Goal: Task Accomplishment & Management: Complete application form

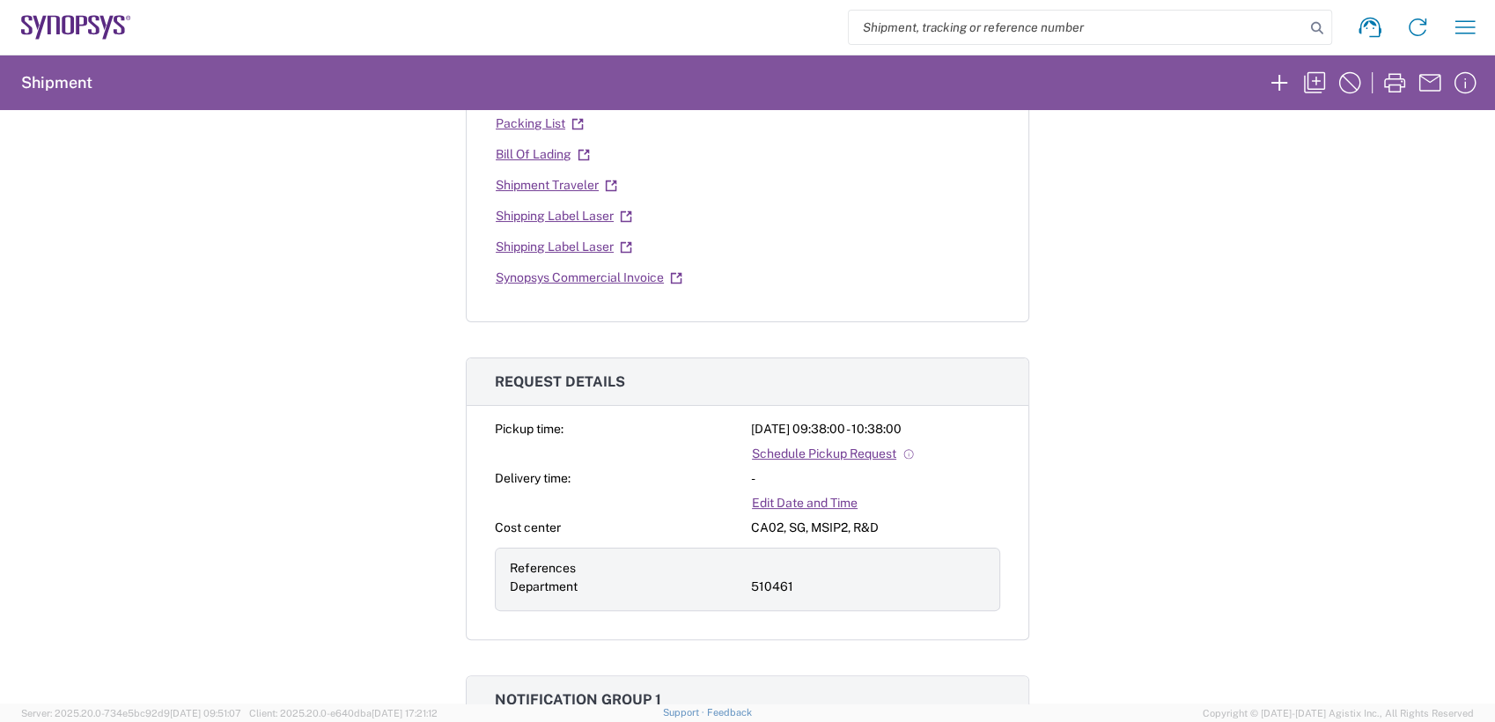
scroll to position [387, 0]
click at [1477, 18] on icon "button" at bounding box center [1465, 27] width 28 height 28
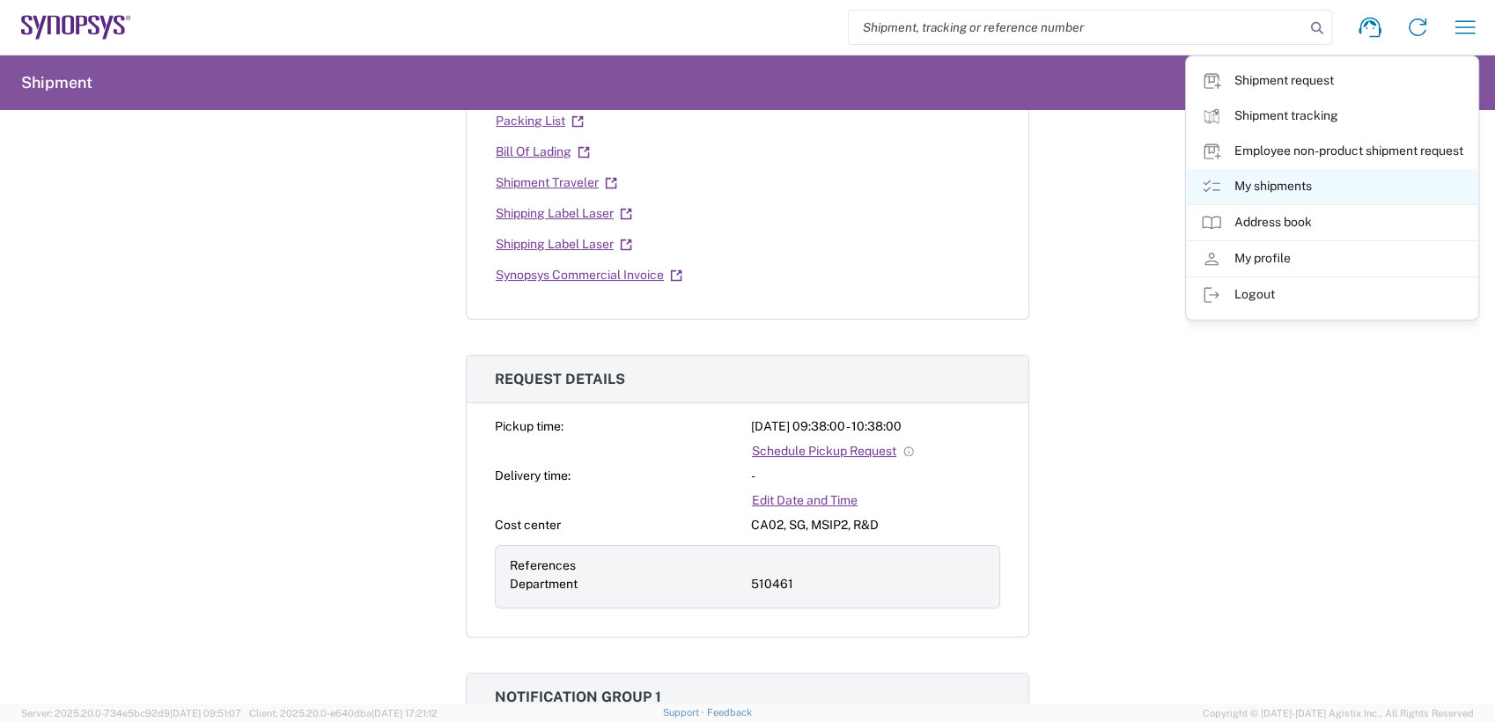
click at [1219, 189] on icon at bounding box center [1211, 187] width 17 height 12
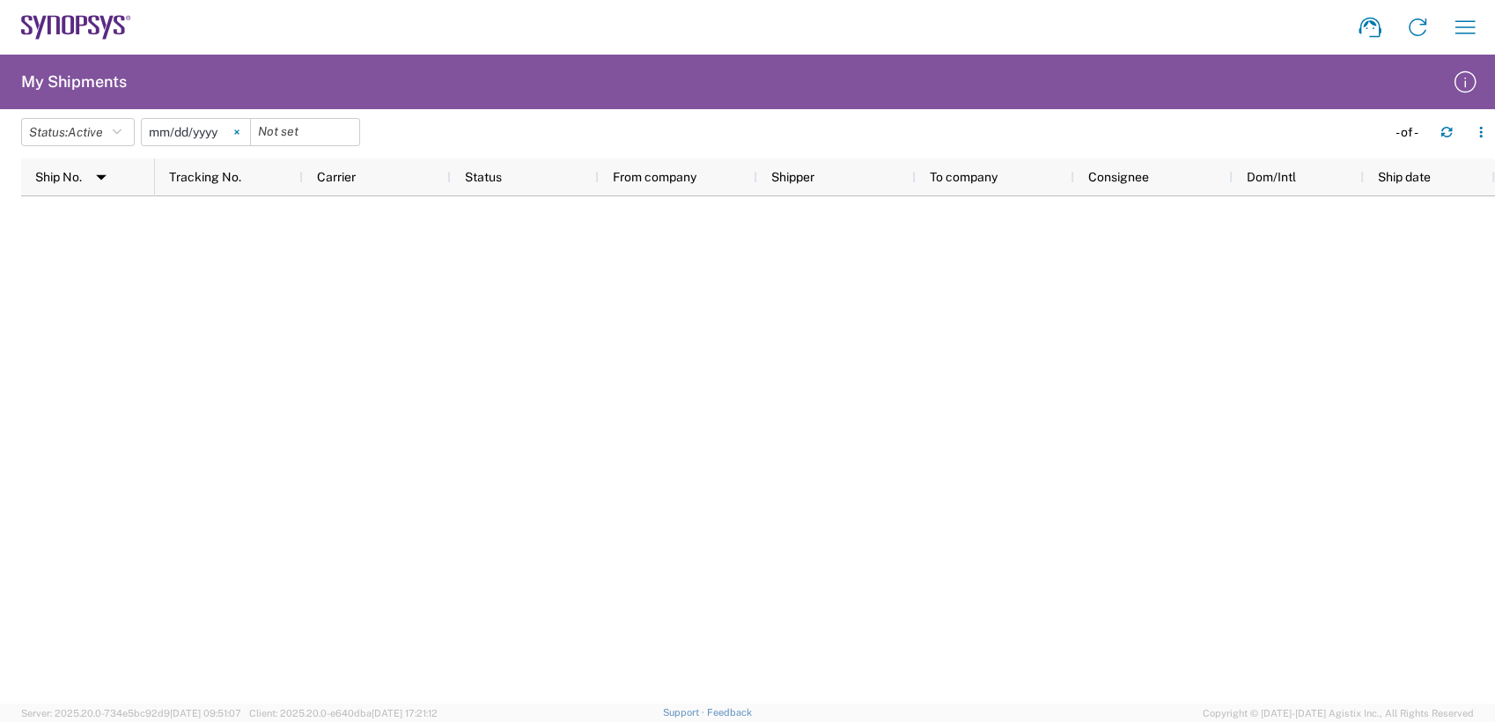
click at [239, 134] on icon at bounding box center [236, 132] width 4 height 4
click at [122, 137] on icon "button" at bounding box center [117, 132] width 9 height 12
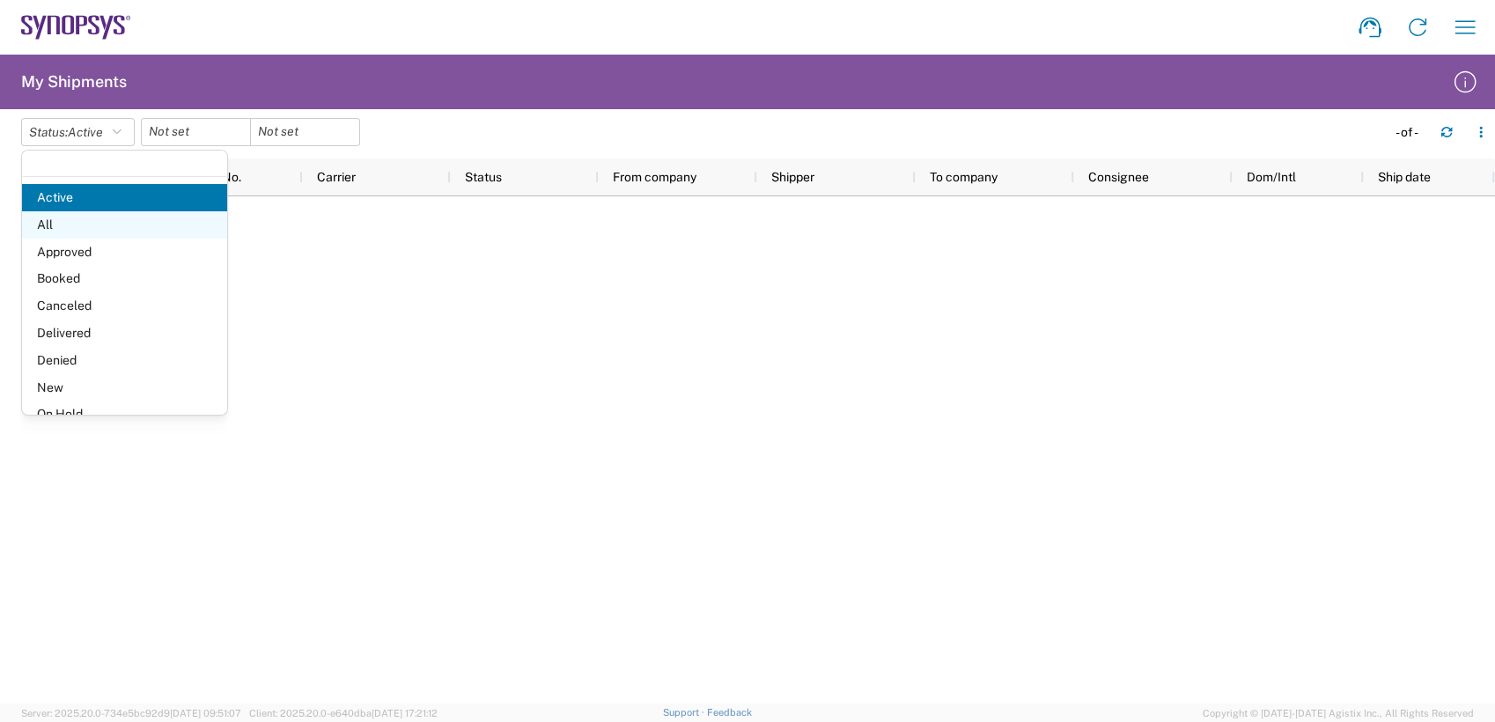
click at [107, 223] on span "All" at bounding box center [124, 224] width 205 height 27
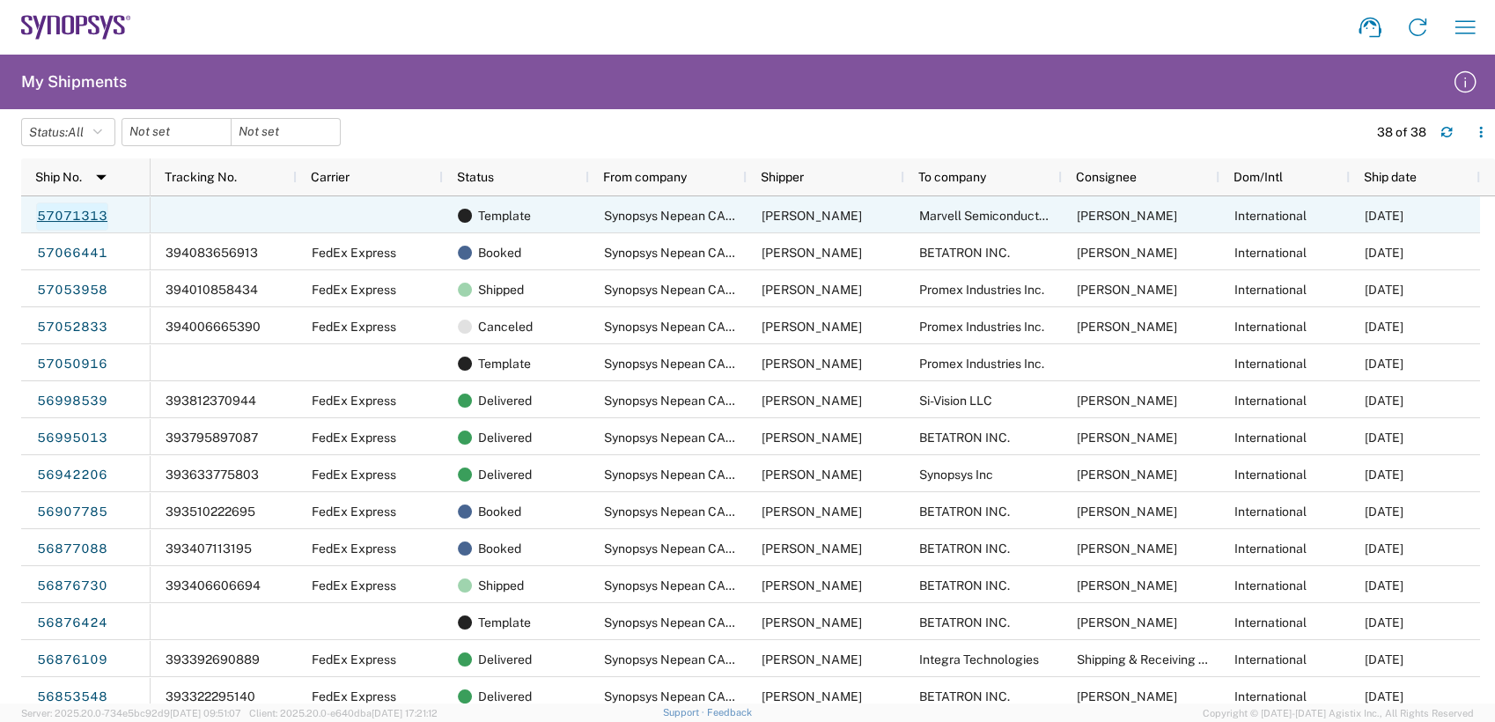
click at [76, 218] on link "57071313" at bounding box center [72, 217] width 72 height 28
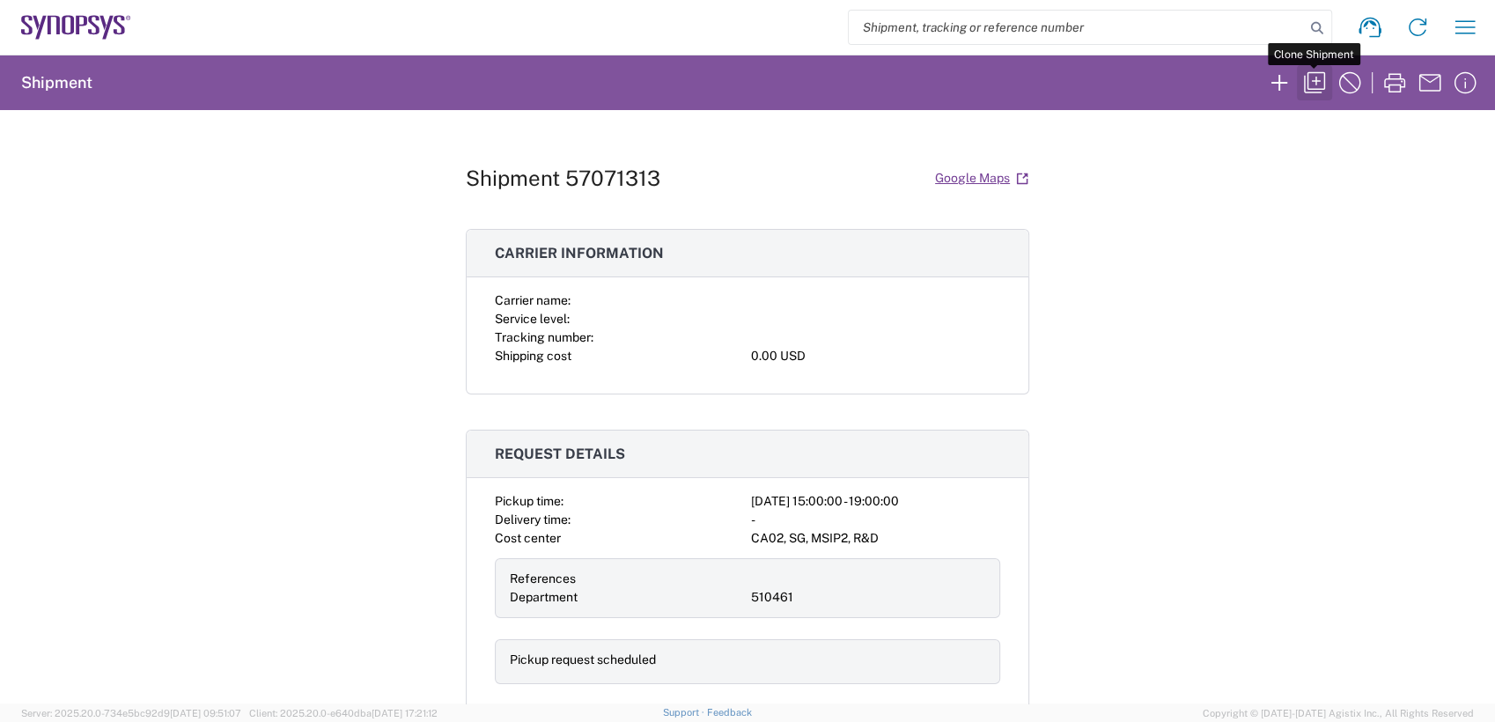
click at [1318, 90] on icon "button" at bounding box center [1315, 83] width 28 height 28
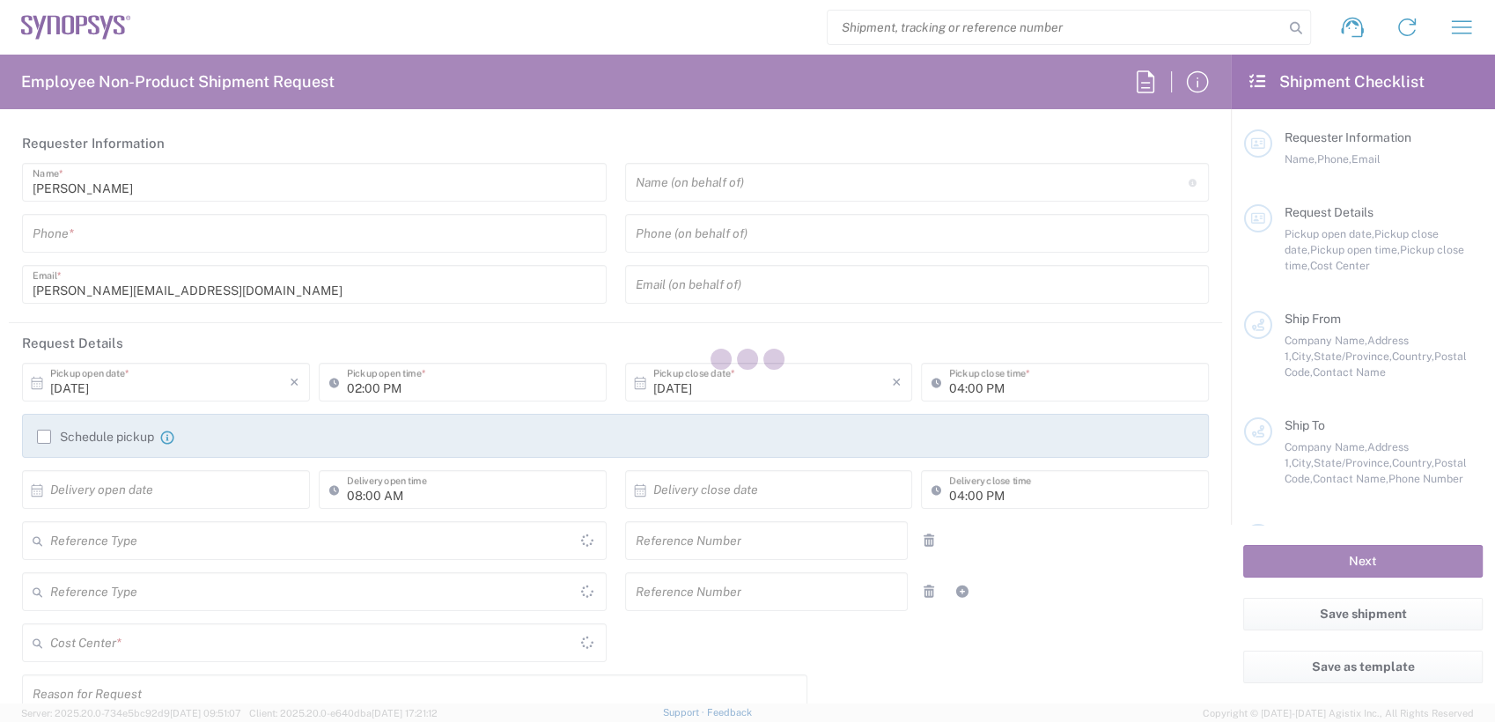
type input "Department"
type input "[GEOGRAPHIC_DATA]"
type input "Delivered at Place"
type input "6136006767"
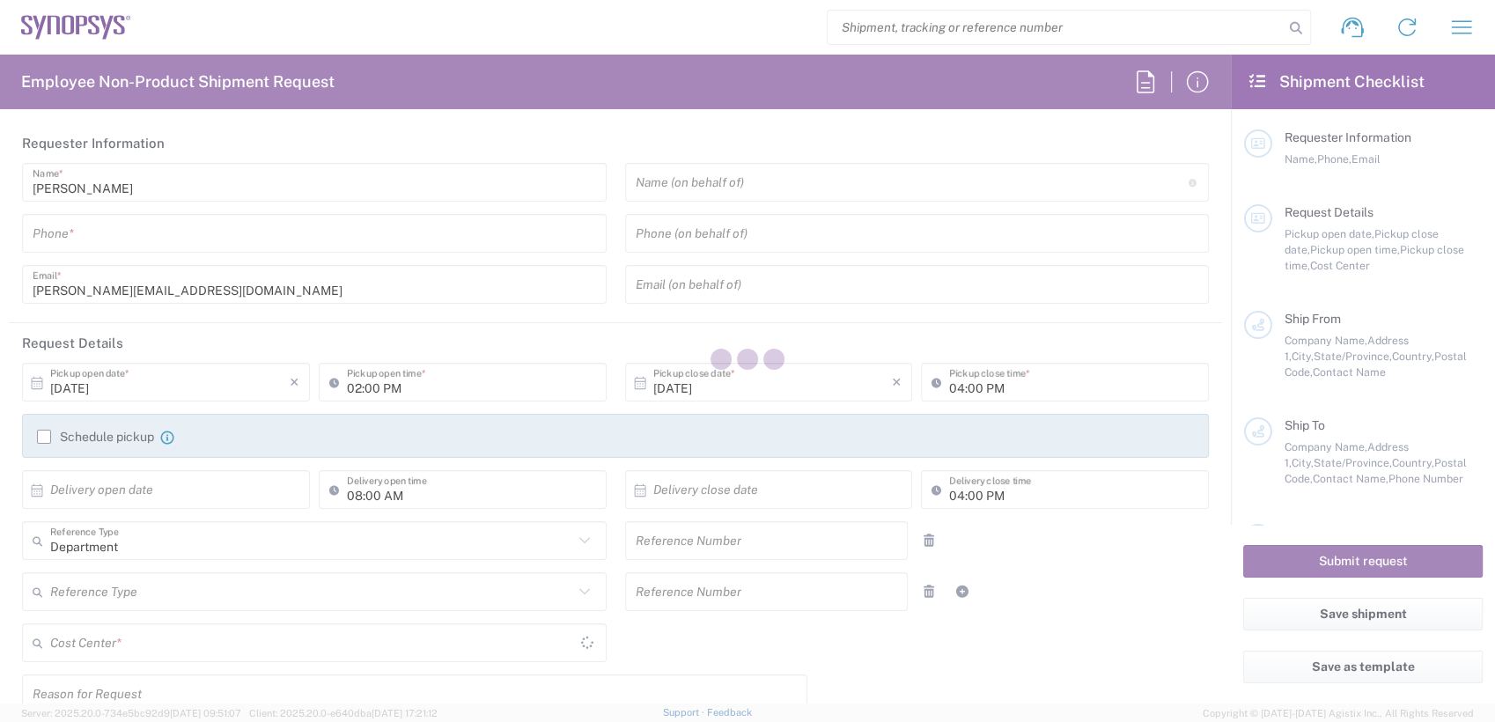
type input "03:00 PM"
type input "510461"
type textarea "Shipping out HBM EBK"
type textarea "[PERSON_NAME][EMAIL_ADDRESS][DOMAIN_NAME]"
type input "Nepean CA09"
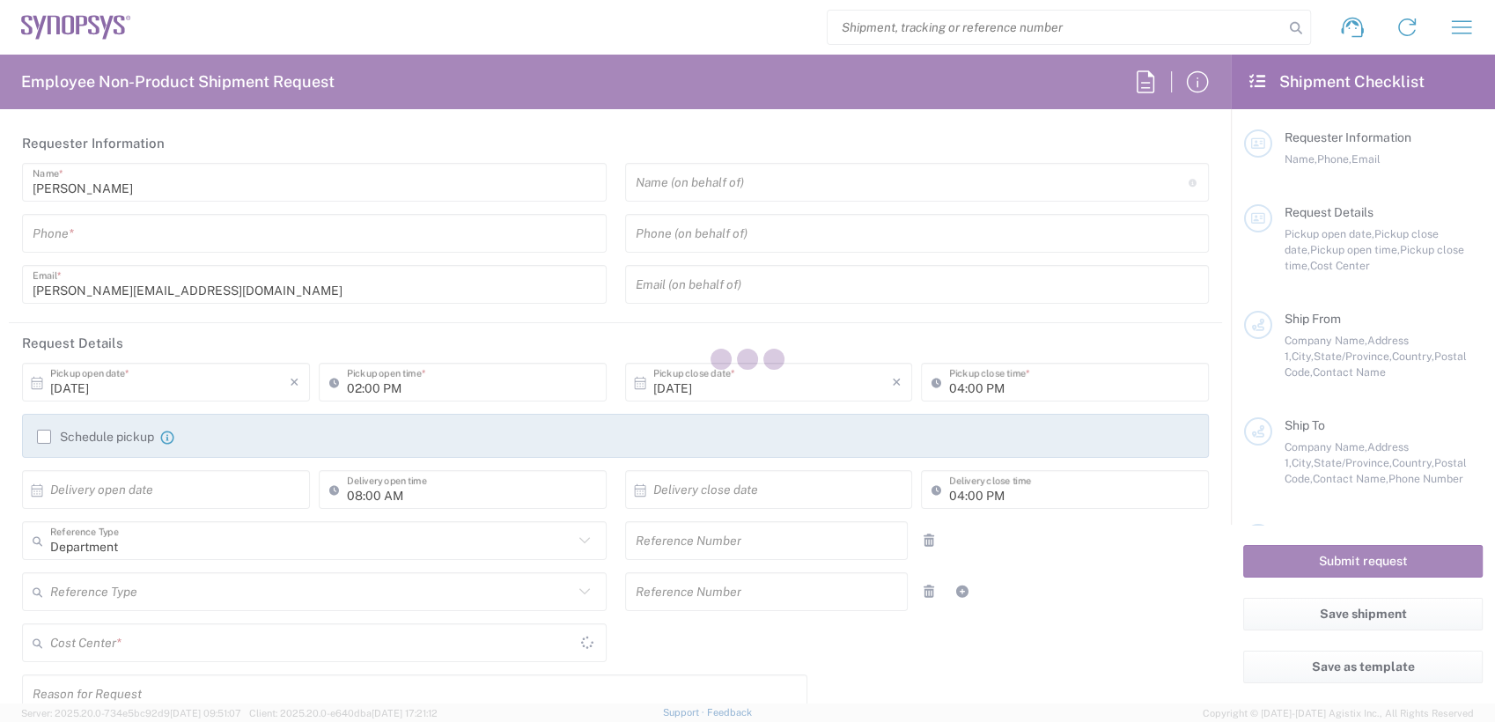
type input "Synopsys Nepean CA09"
type input "One Antares Drive"
type input "Suite 300"
type input "[GEOGRAPHIC_DATA]"
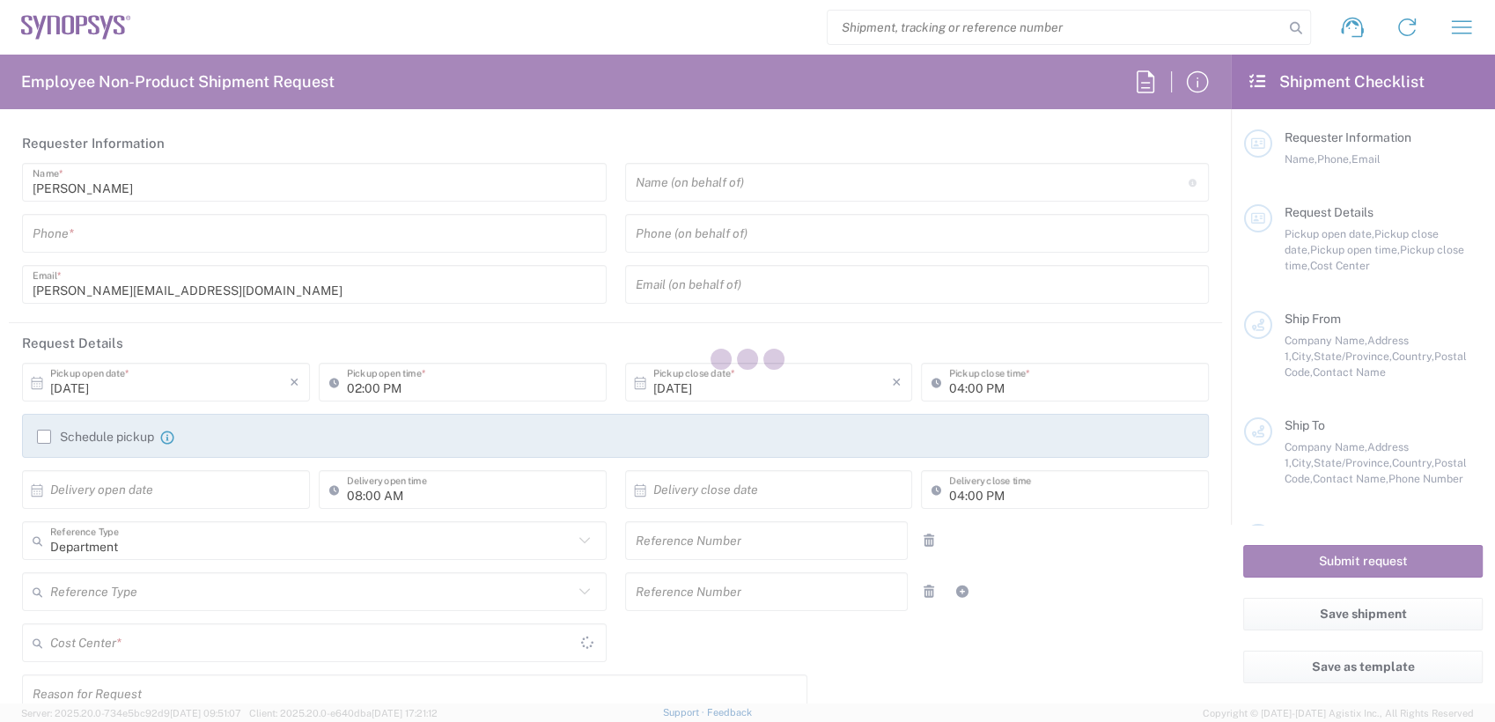
type input "K2E 8C4"
type input "[PERSON_NAME]"
type input "6136006767"
type input "[PERSON_NAME][EMAIL_ADDRESS][DOMAIN_NAME]"
type input "Marvell Semiconductor, Inc."
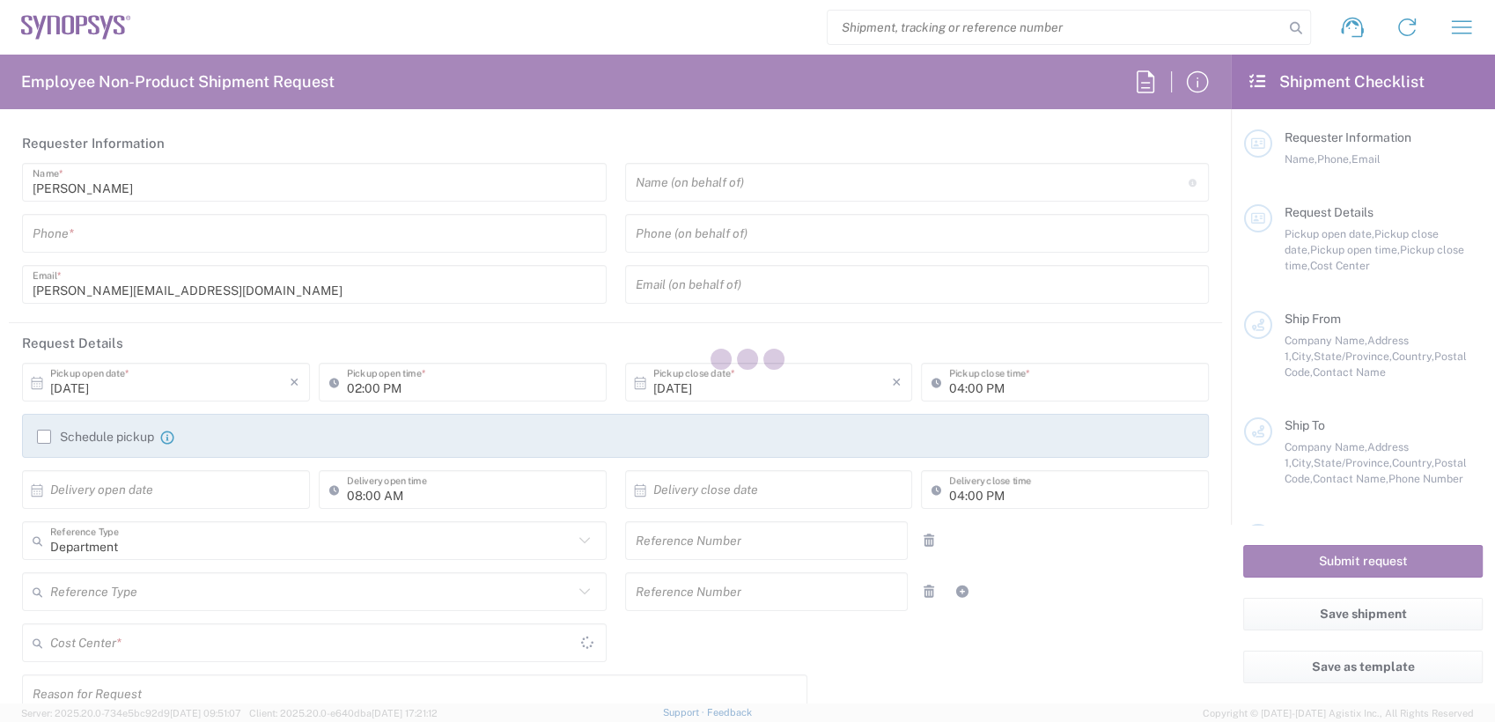
type input "Innovation Center of Vermont"
type input "128 Lakeside Ave, Suite 401"
type input "Burlington"
type input "Vermont"
type input "05401"
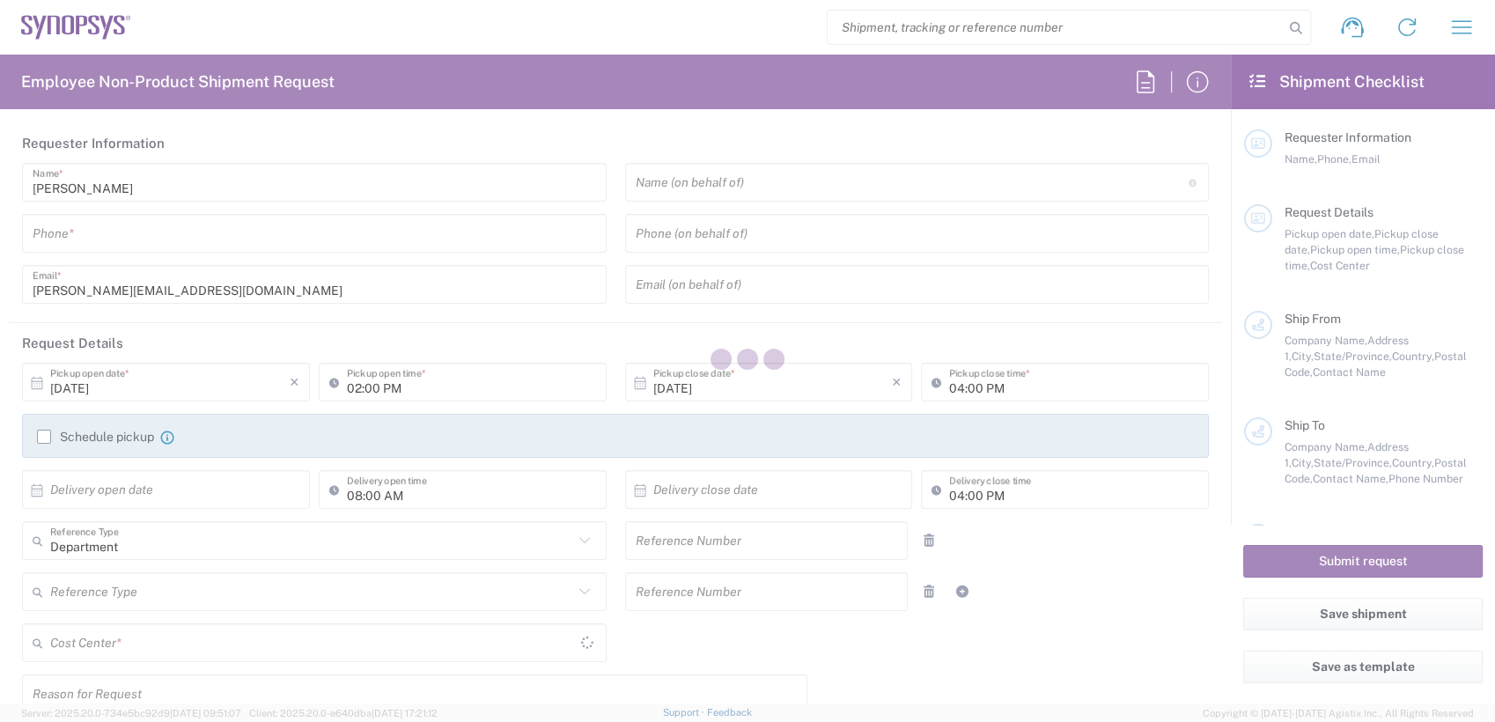
type input "[PERSON_NAME]"
type input "916-477-5225"
type input "vmurthy@amperecomputing.com"
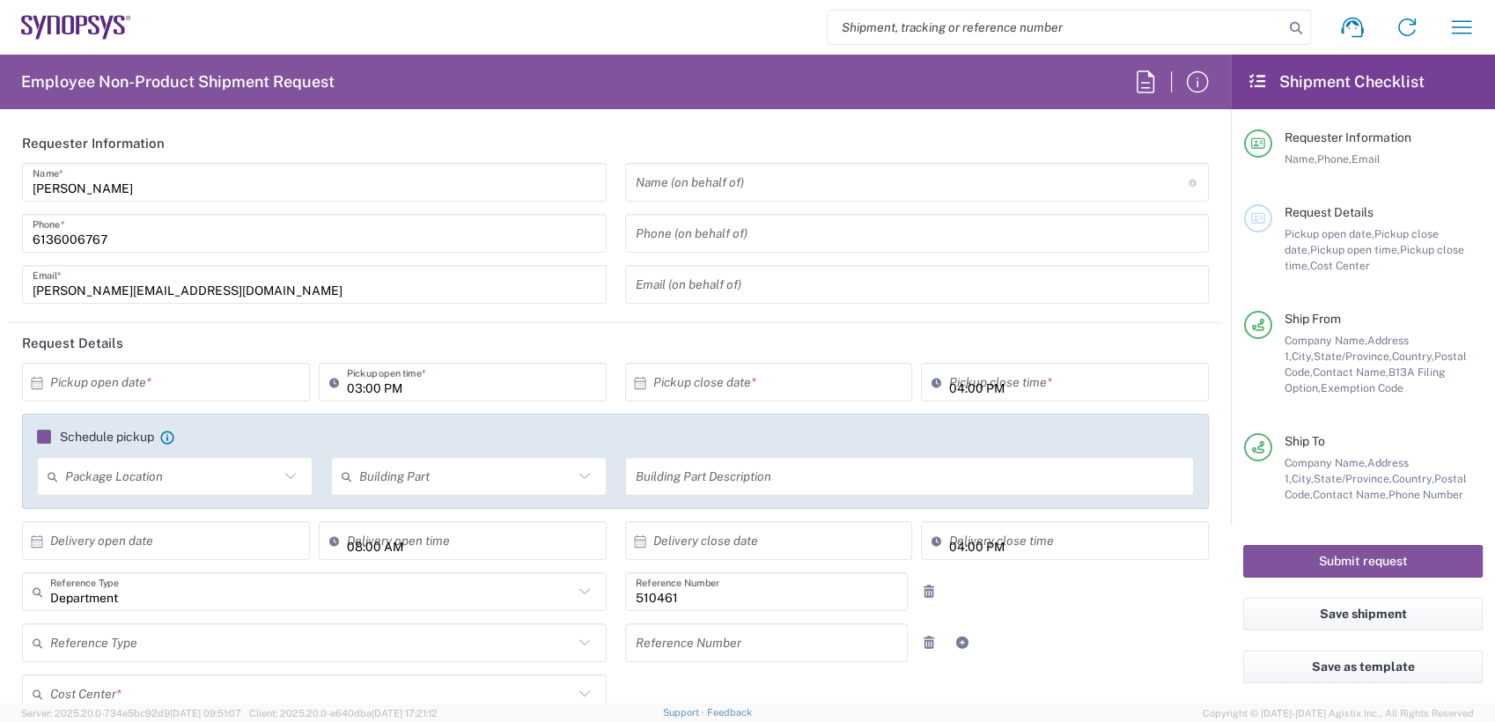
type input "[GEOGRAPHIC_DATA]"
type input "Your Packaging"
type input "CA02, SG, MSIP2, R&D 510461"
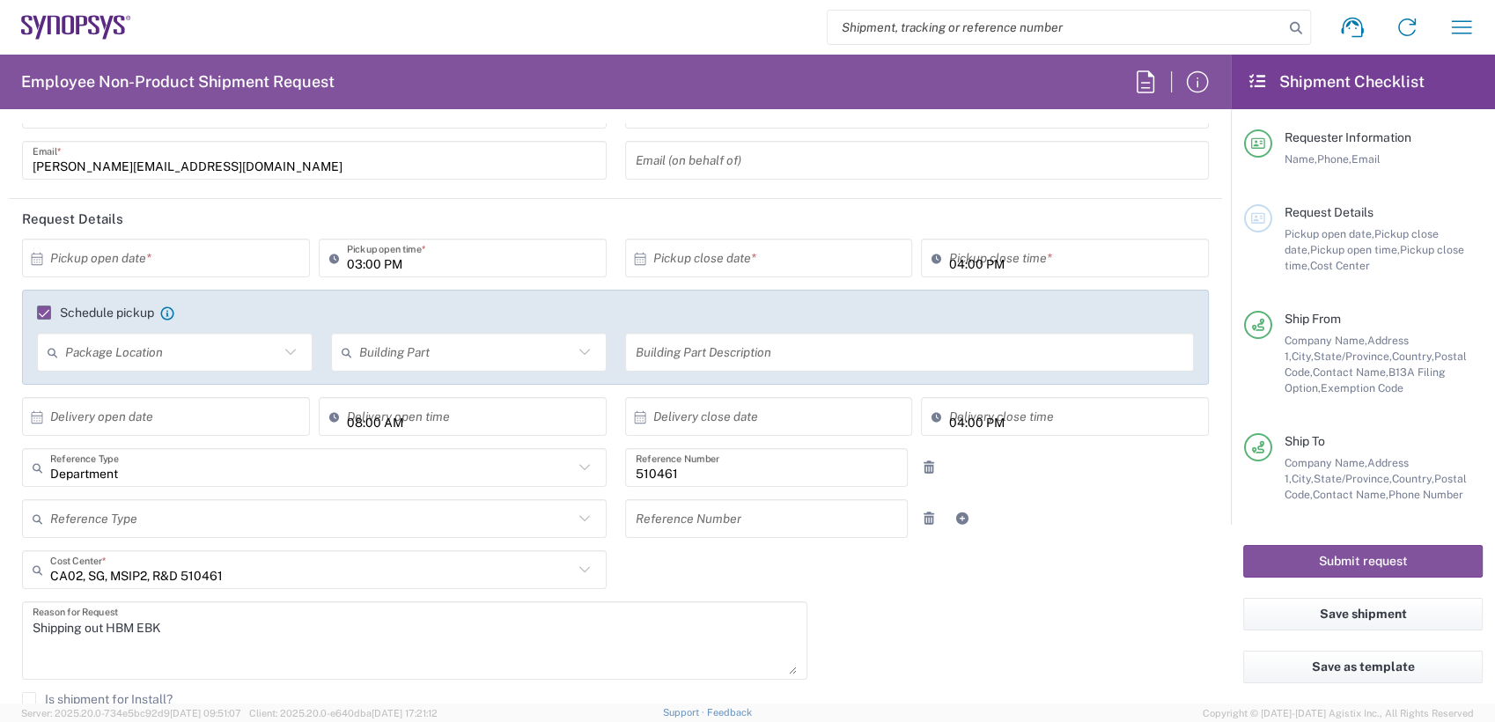
scroll to position [125, 0]
click at [244, 263] on input "text" at bounding box center [170, 257] width 240 height 31
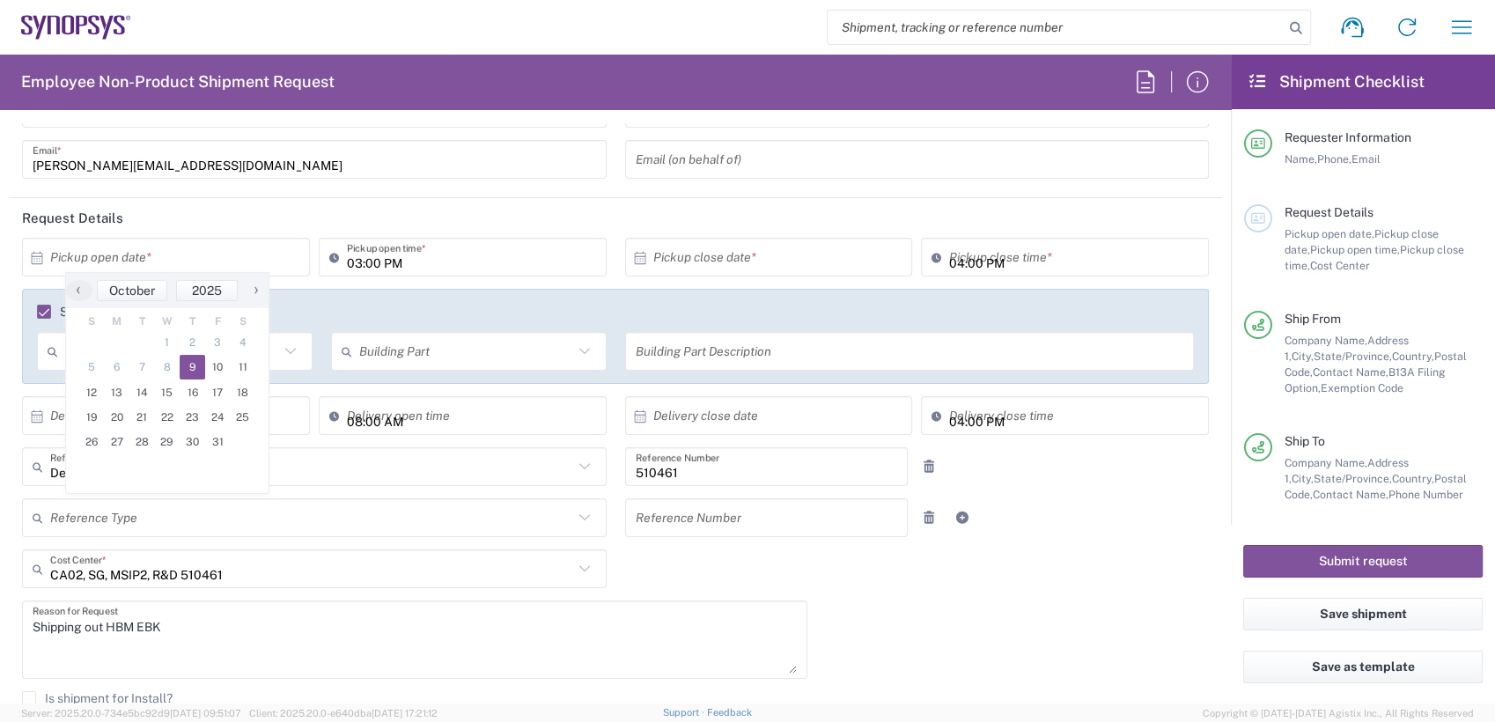
click at [192, 365] on span "9" at bounding box center [193, 367] width 26 height 25
type input "[DATE]"
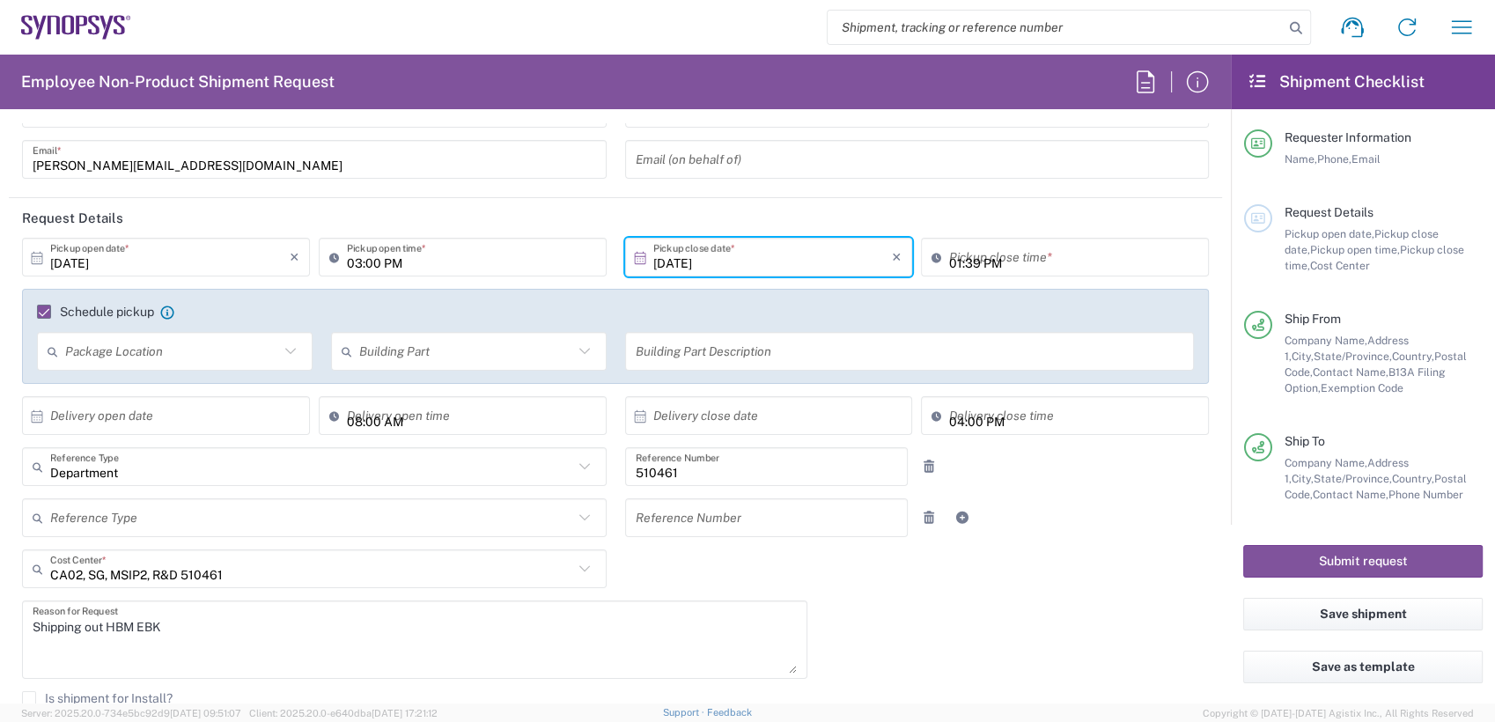
click at [975, 268] on input "01:39 PM" at bounding box center [1073, 257] width 249 height 31
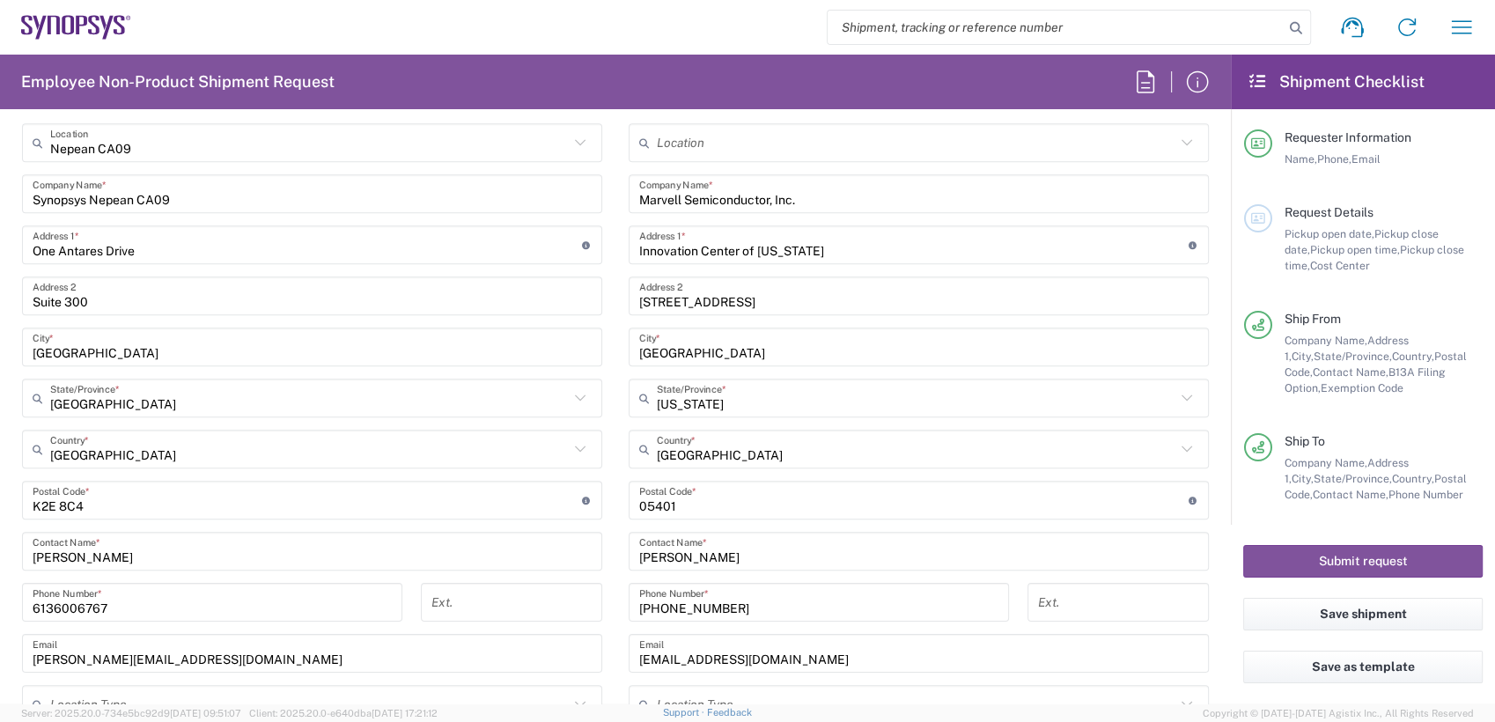
scroll to position [867, 0]
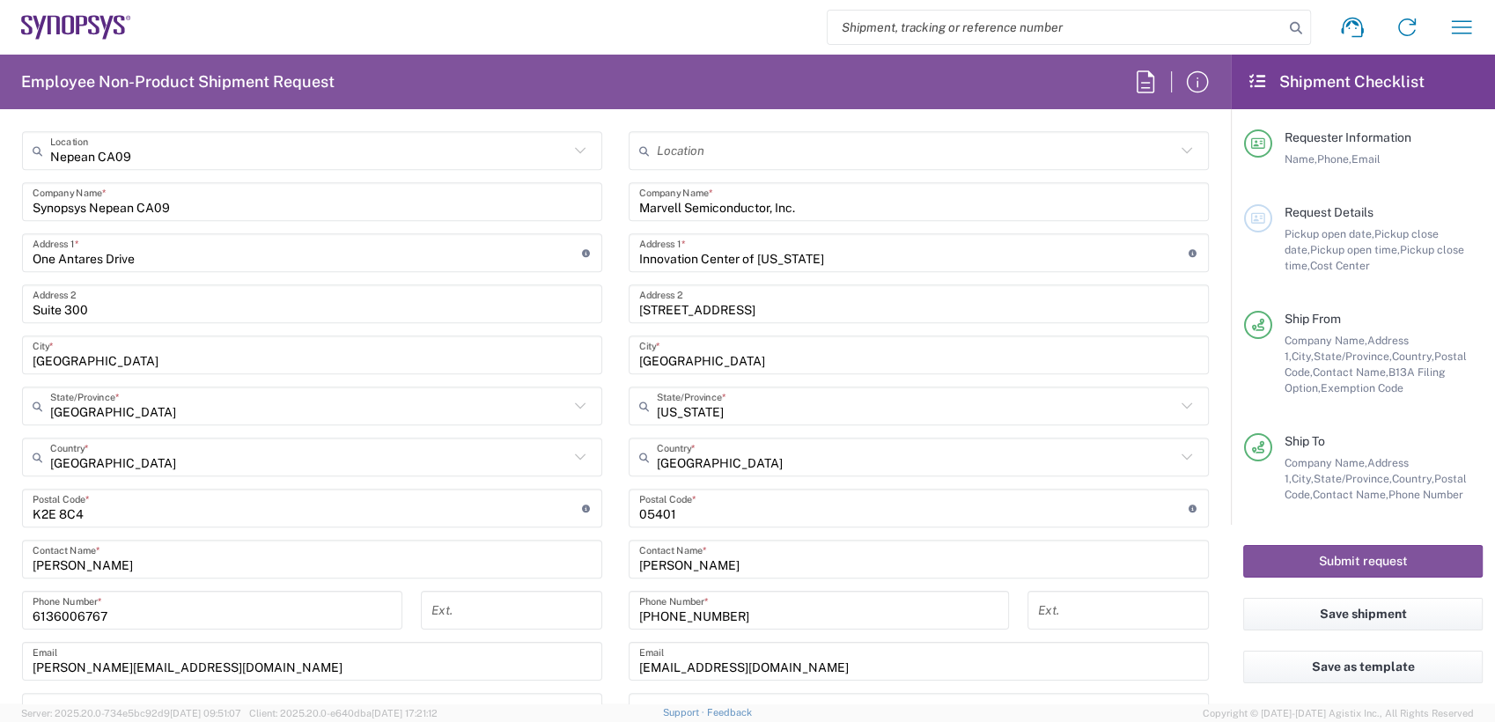
type input "07:00 PM"
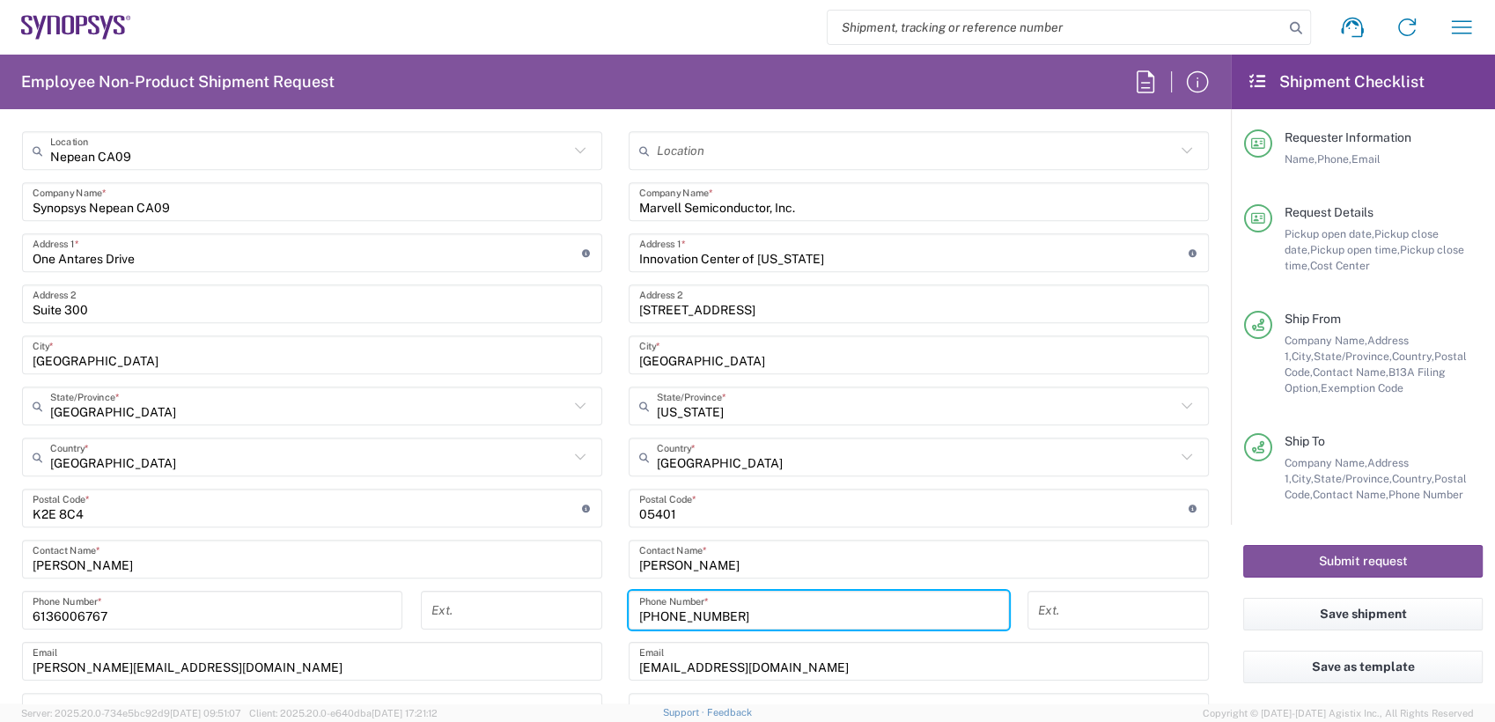
drag, startPoint x: 768, startPoint y: 613, endPoint x: 436, endPoint y: 652, distance: 334.3
click at [436, 652] on div "Ship From Nepean CA09 Location Nepean CA09 Aachen DE04 Agrate Brianza IT01 Asch…" at bounding box center [616, 485] width 1214 height 786
paste input "802-989-8282"
type input "802-989-8282"
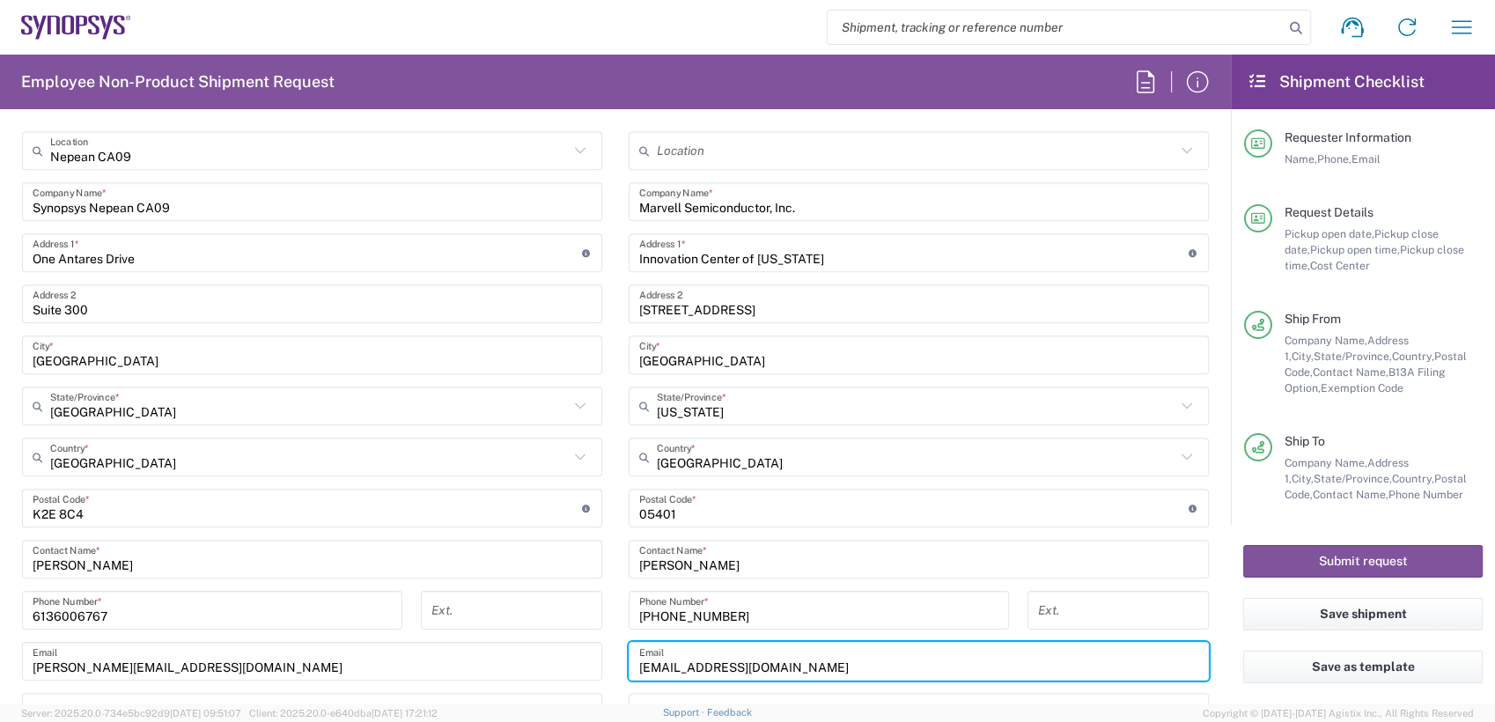
drag, startPoint x: 857, startPoint y: 663, endPoint x: 542, endPoint y: 638, distance: 315.4
click at [542, 638] on div "Ship From Nepean CA09 Location Nepean CA09 Aachen DE04 Agrate Brianza IT01 Asch…" at bounding box center [616, 485] width 1214 height 786
paste input "twilder@marvell"
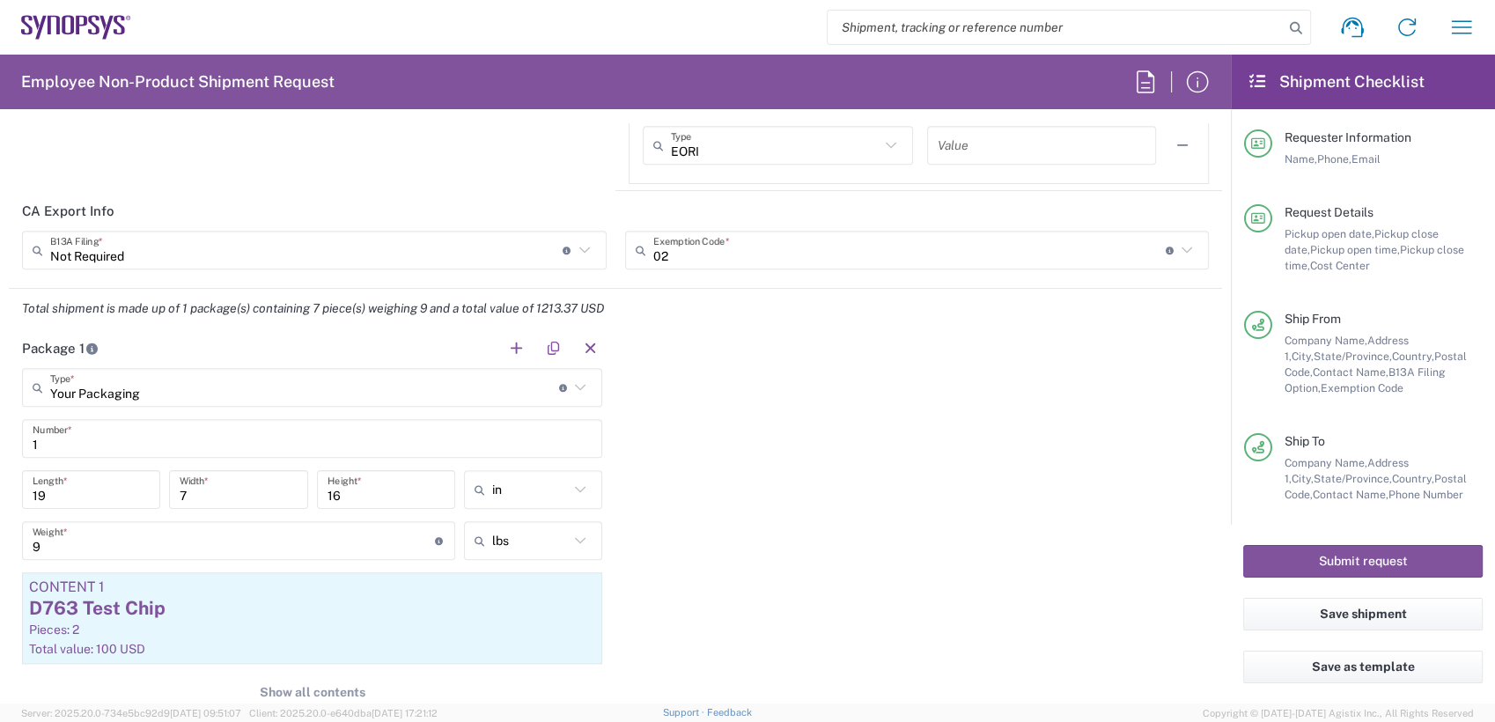
scroll to position [1553, 0]
type input "twilder@marvell.com"
click at [307, 685] on span "Show all contents" at bounding box center [313, 693] width 106 height 17
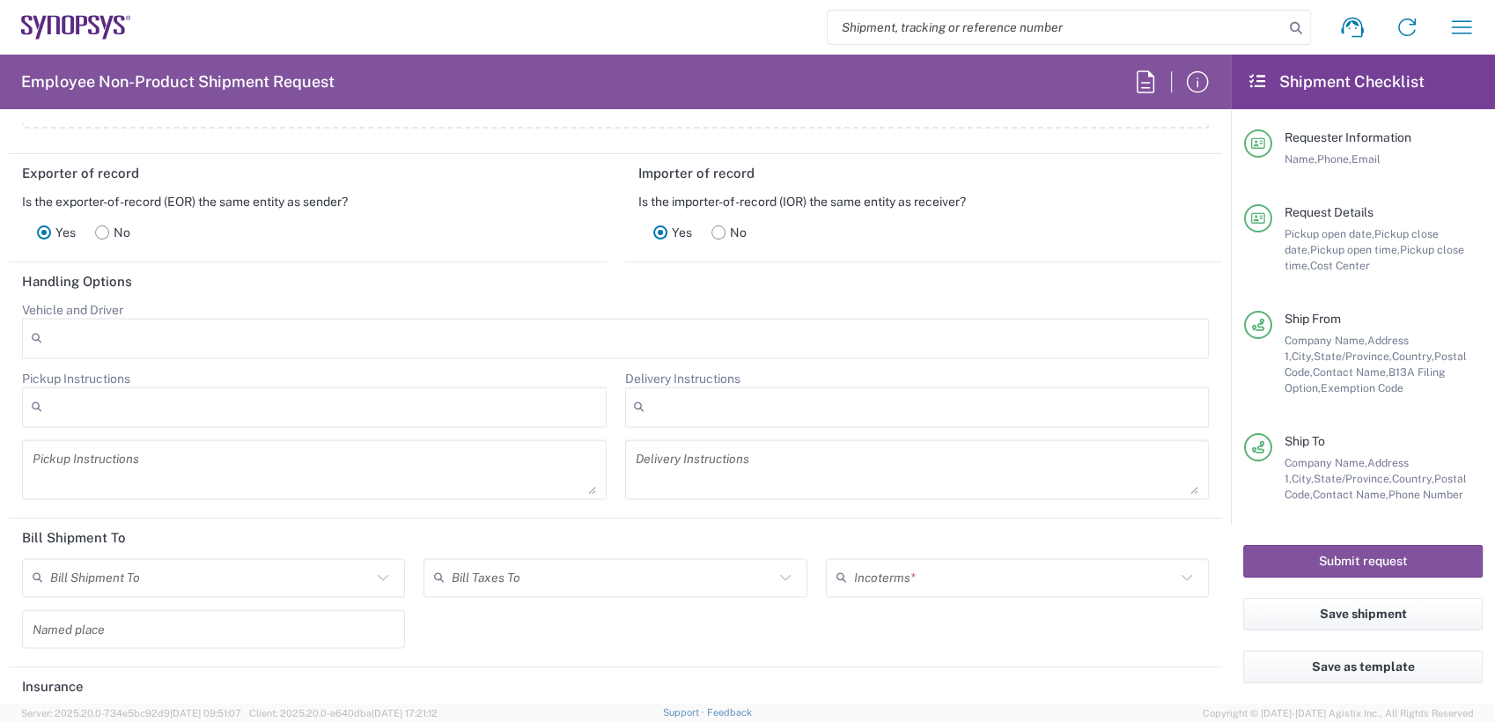
scroll to position [3051, 0]
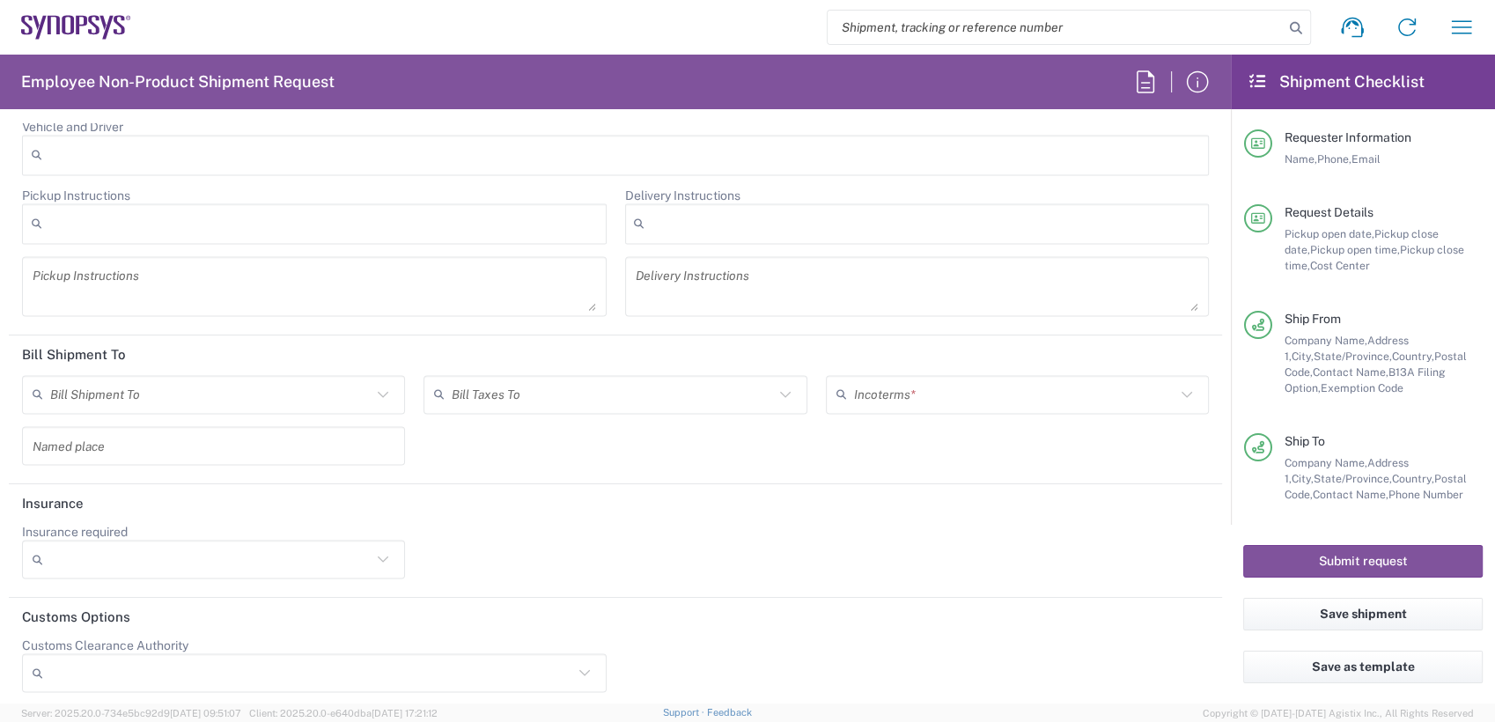
click at [988, 388] on input "text" at bounding box center [1014, 394] width 321 height 31
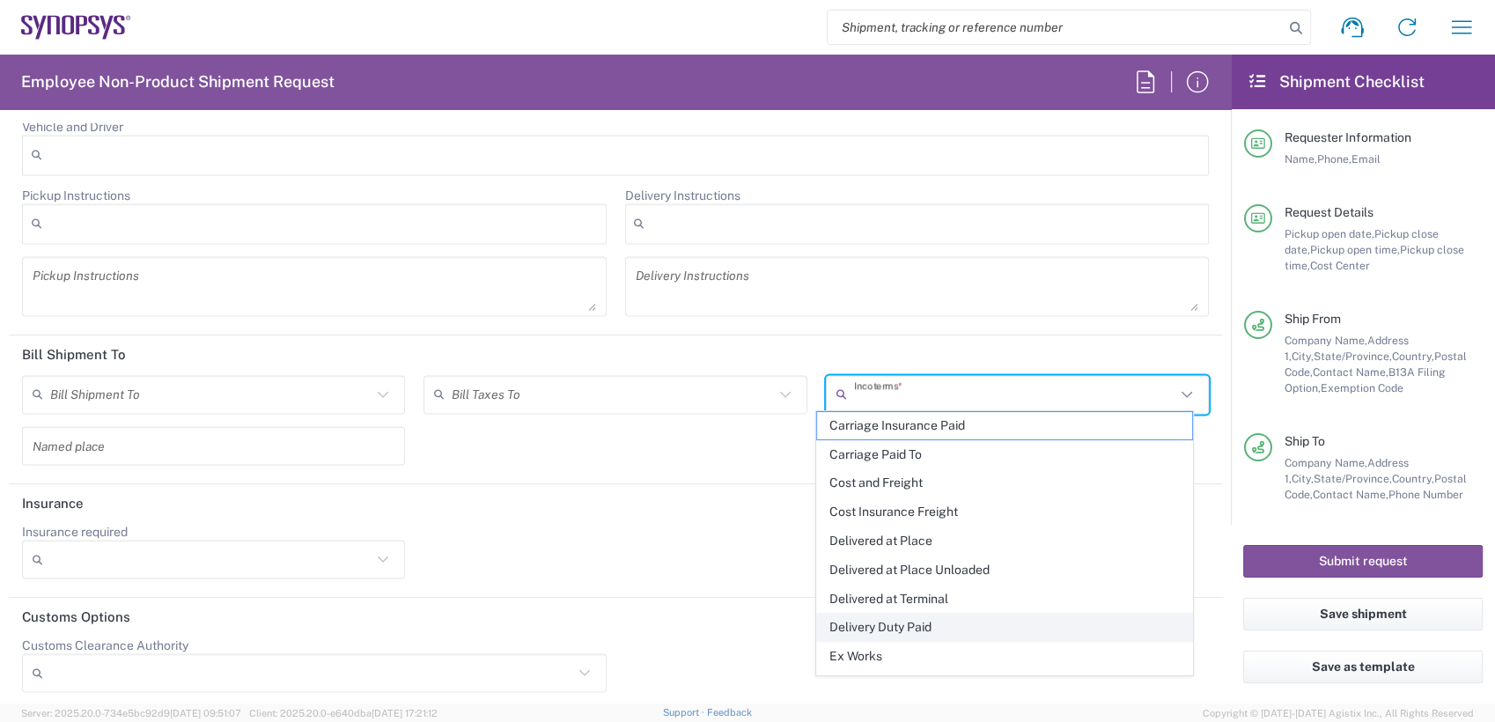
click at [914, 631] on span "Delivery Duty Paid" at bounding box center [1004, 627] width 375 height 27
type input "Sender/Shipper"
type input "Delivery Duty Paid"
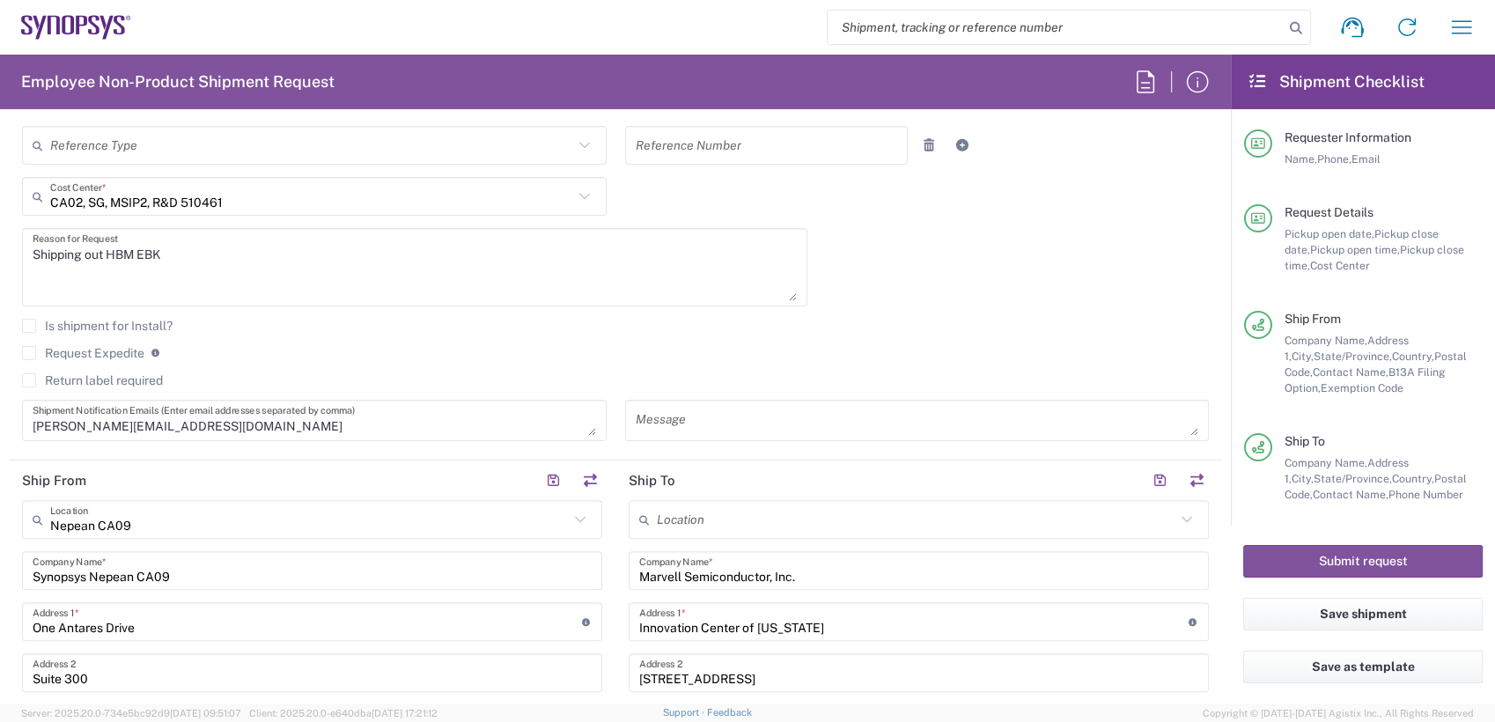
scroll to position [503, 0]
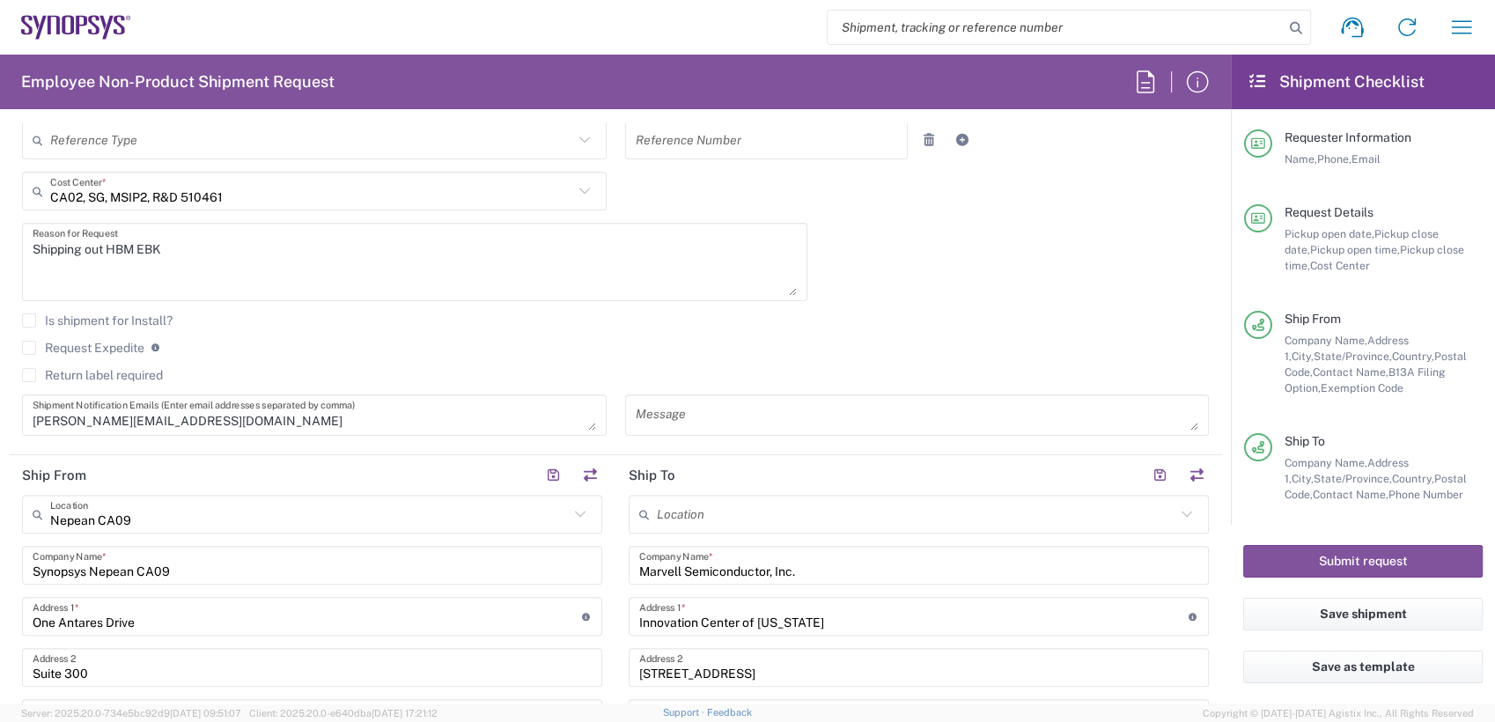
click at [28, 346] on label "Request Expedite" at bounding box center [83, 348] width 122 height 14
click at [29, 348] on input "Request Expedite" at bounding box center [29, 348] width 0 height 0
click at [1375, 566] on button "Submit request" at bounding box center [1363, 561] width 240 height 33
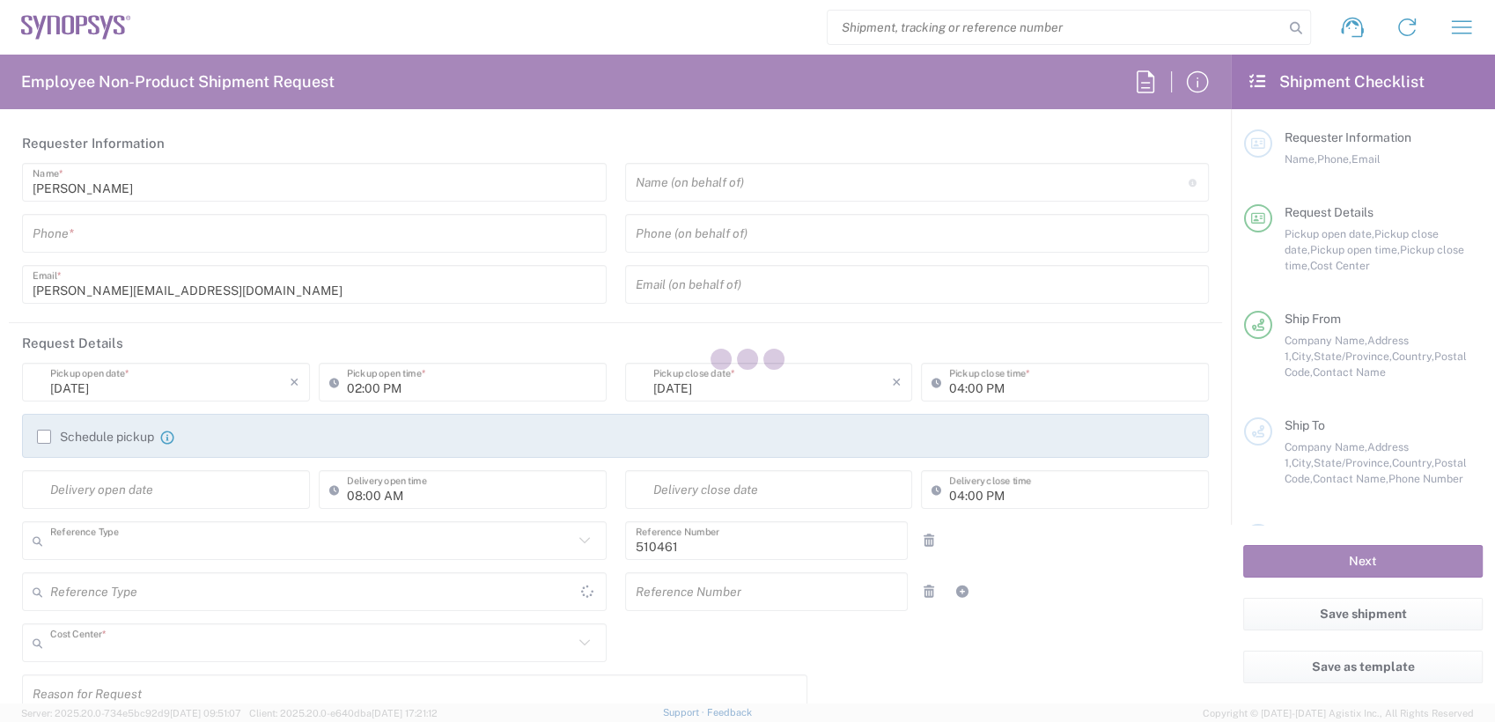
type input "Department"
type input "CA02, SG, MSIP2, R&D 510461"
type input "[GEOGRAPHIC_DATA]"
type input "Delivered at Place"
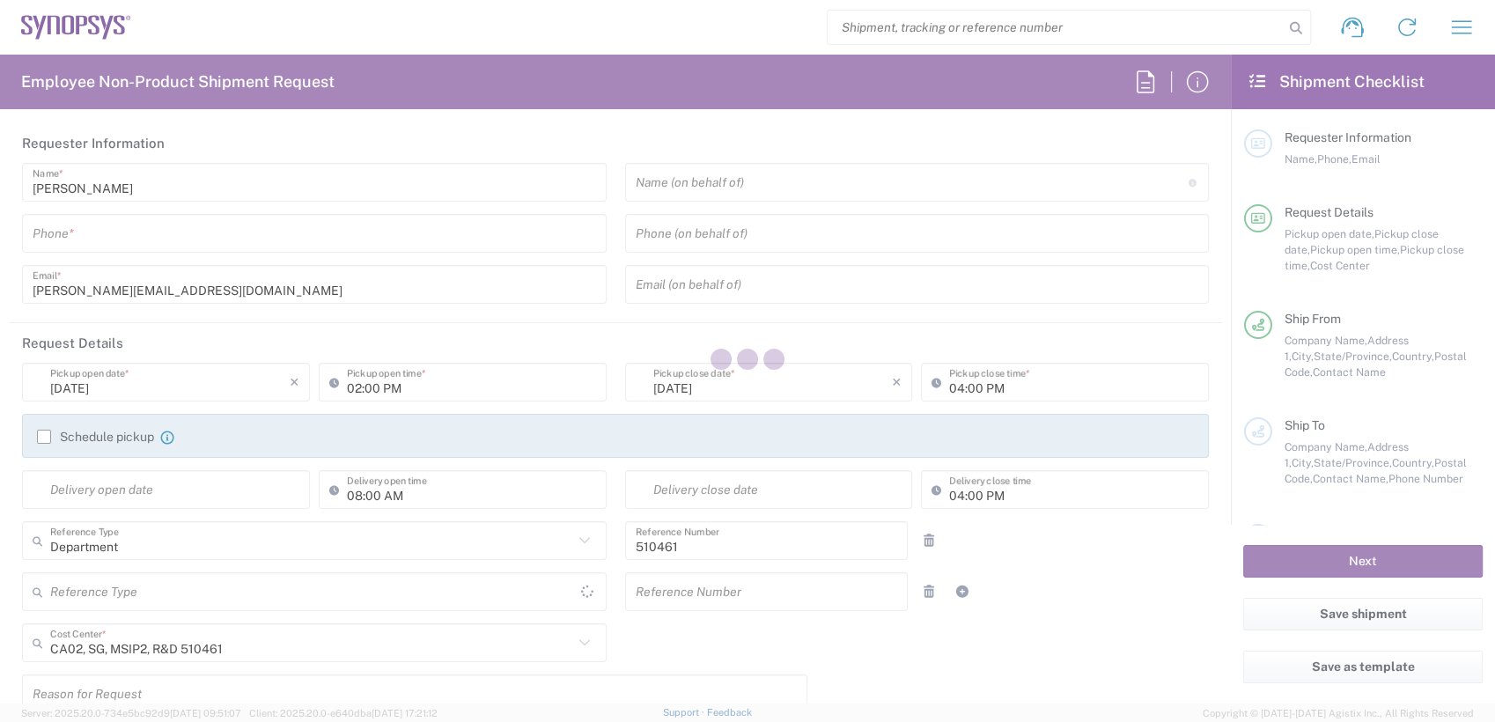
type input "[GEOGRAPHIC_DATA]"
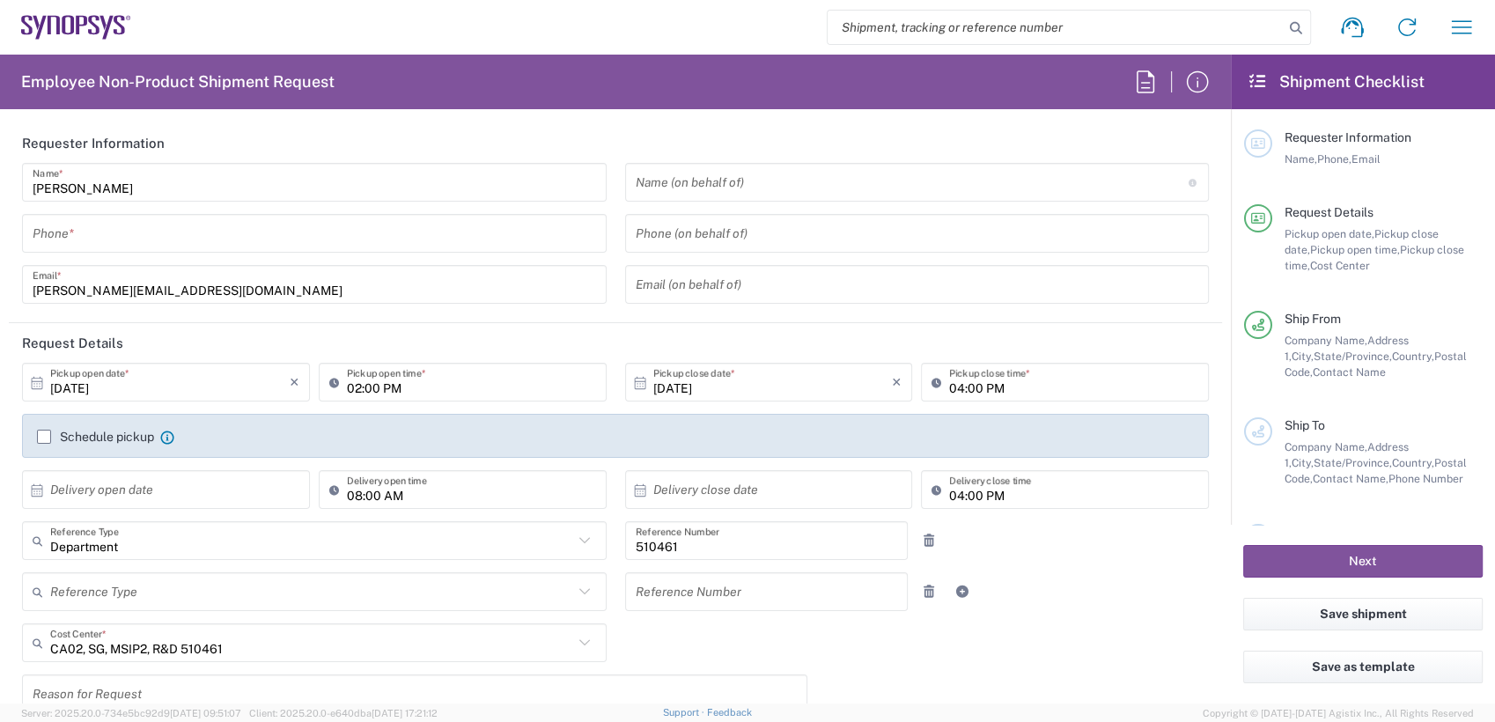
type input "Nepean CA09"
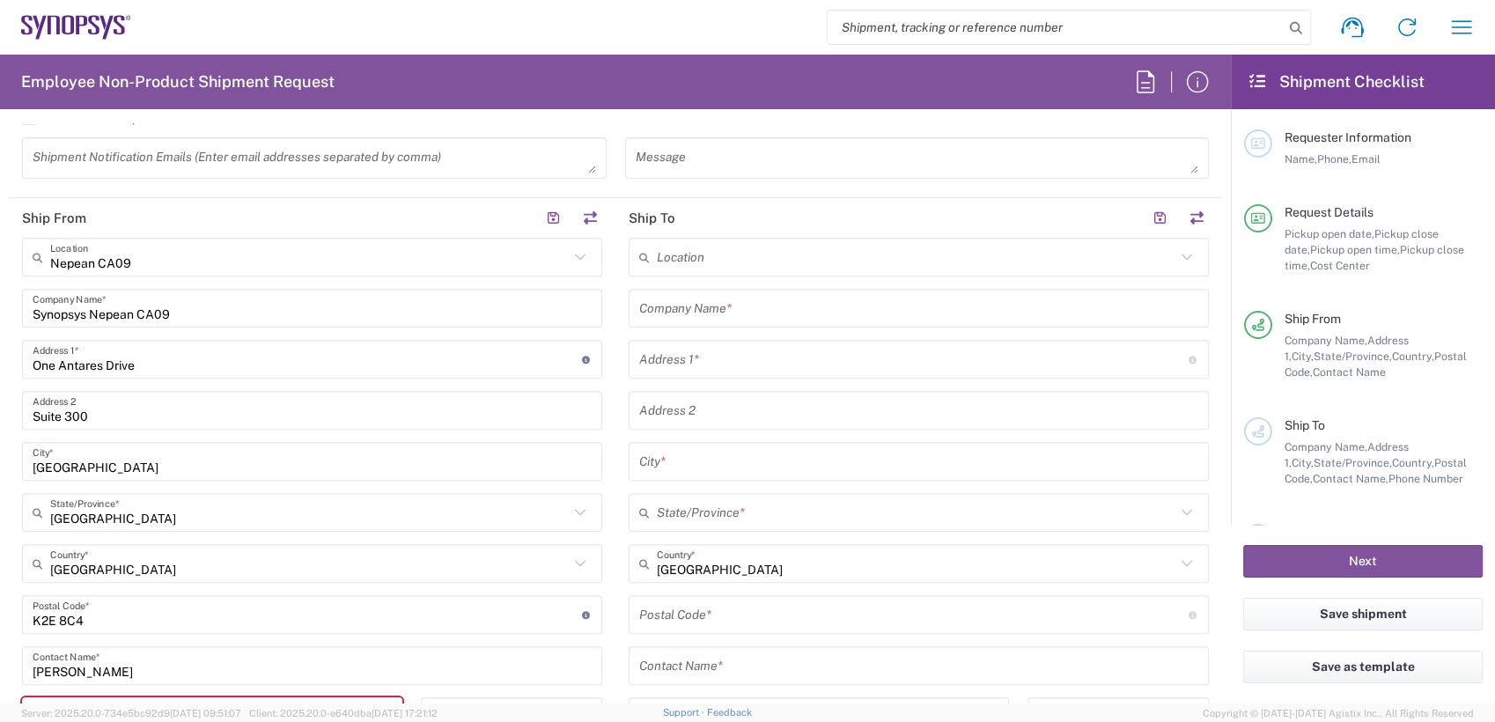
scroll to position [708, 0]
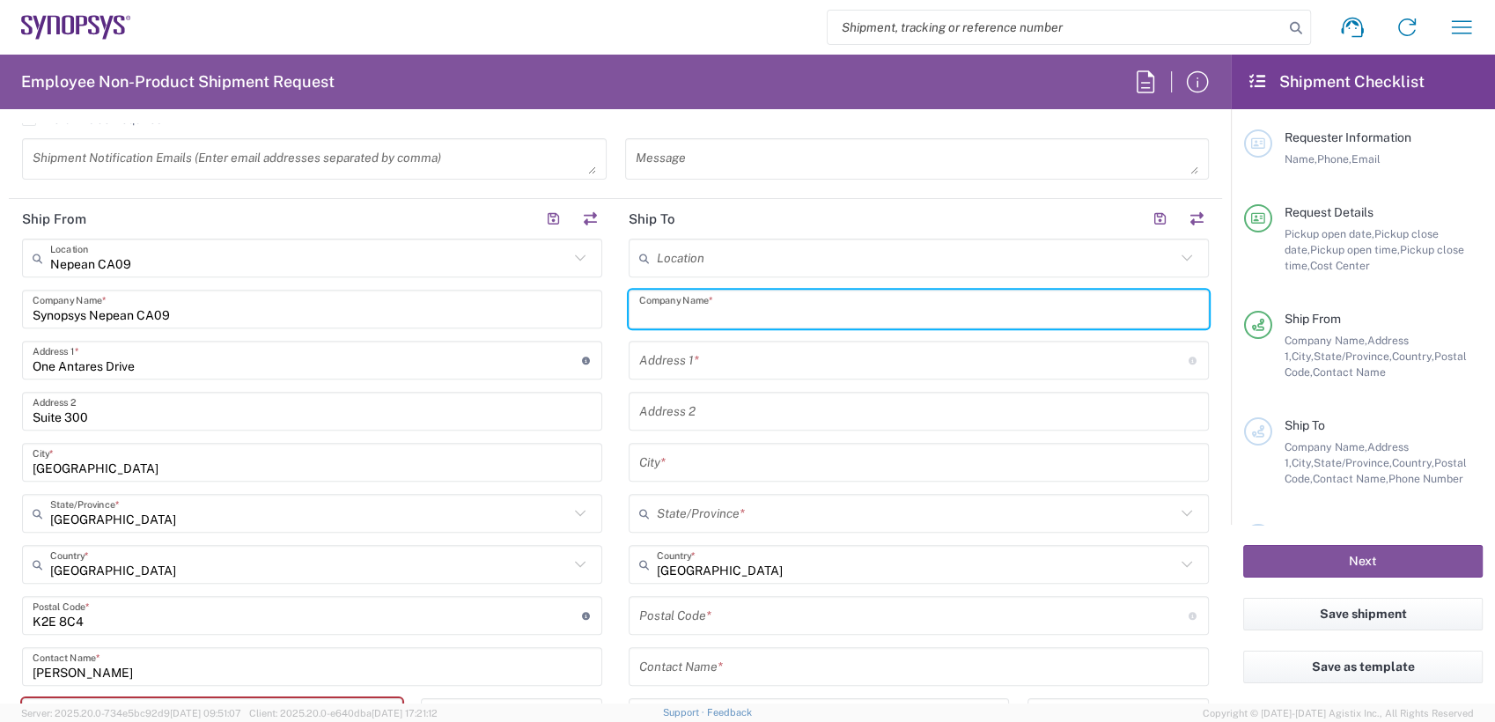
click at [833, 309] on input "text" at bounding box center [918, 309] width 559 height 31
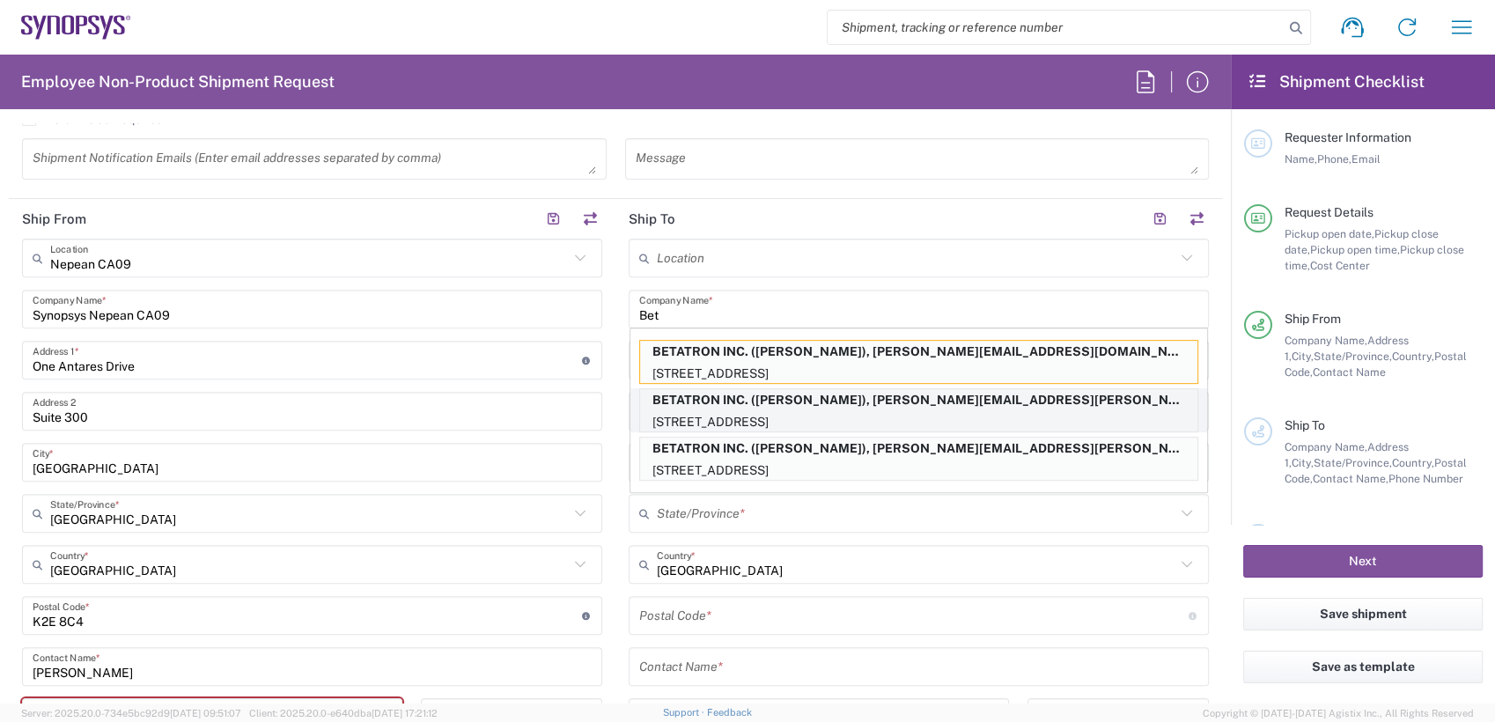
click at [883, 415] on p "1722 RINGWOOD AVENUE, San Jose, CA, 95131, US" at bounding box center [918, 422] width 557 height 22
type input "BETATRON INC."
type input "1722 RINGWOOD AVENUE"
type input "San Jose"
type input "[GEOGRAPHIC_DATA]"
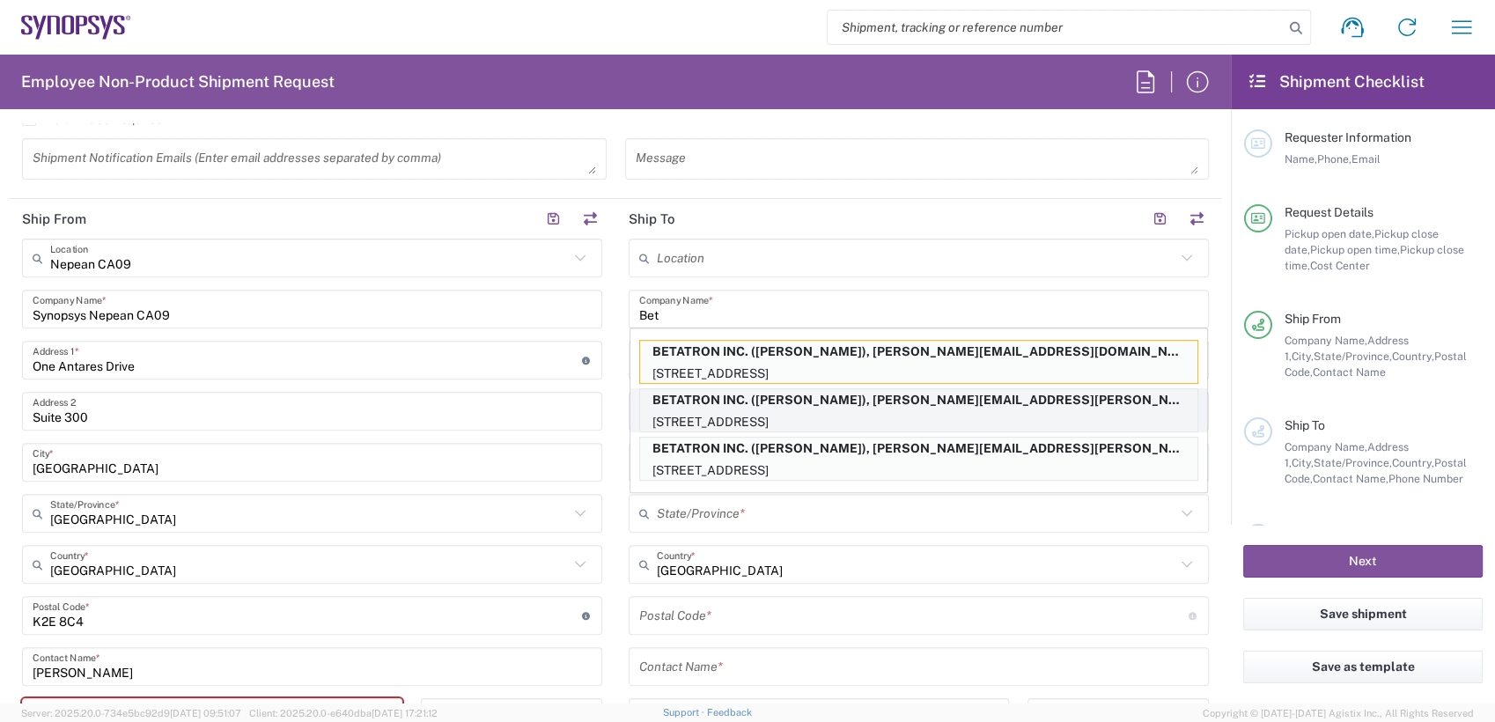
type input "95131"
type input "MIKE YOUNG"
type input "4088061431"
type input "mike.young@betatron.net"
type input "California"
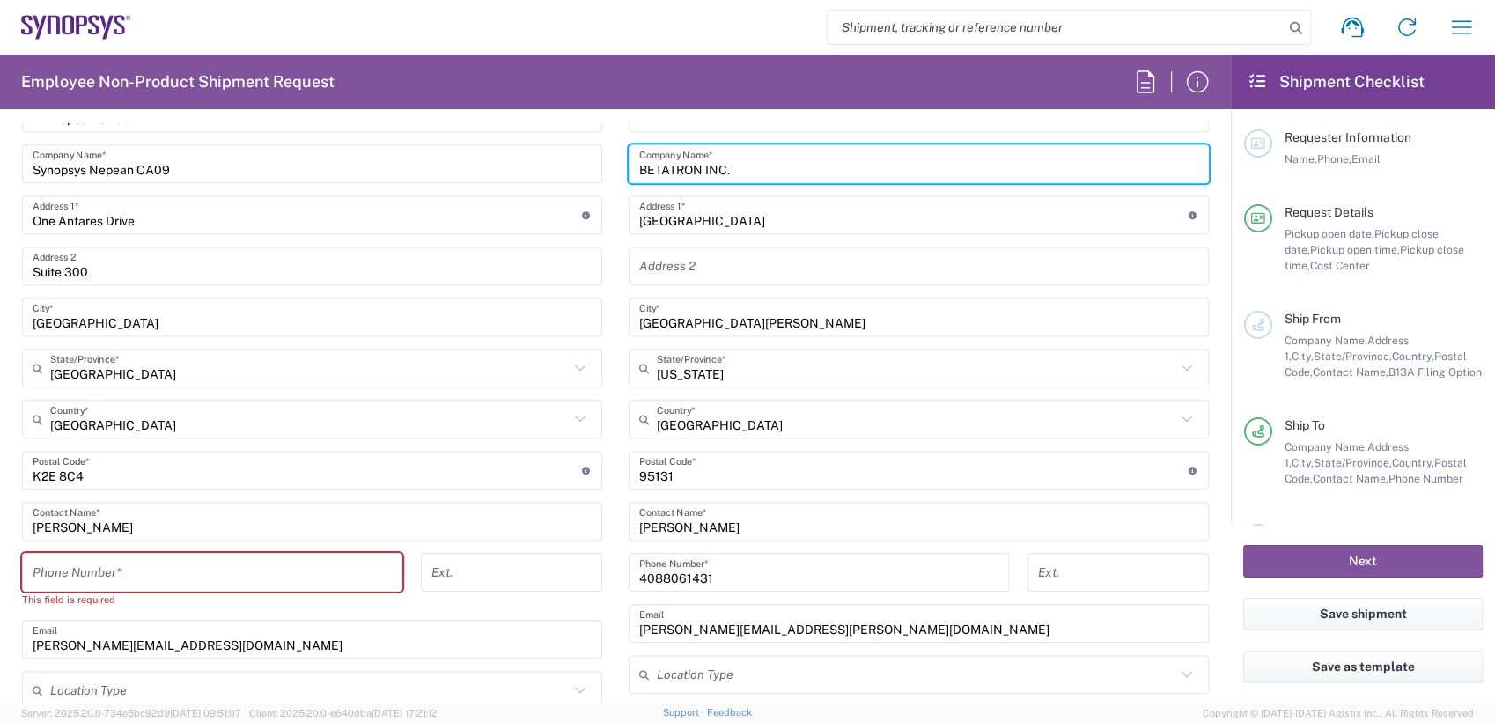
scroll to position [852, 0]
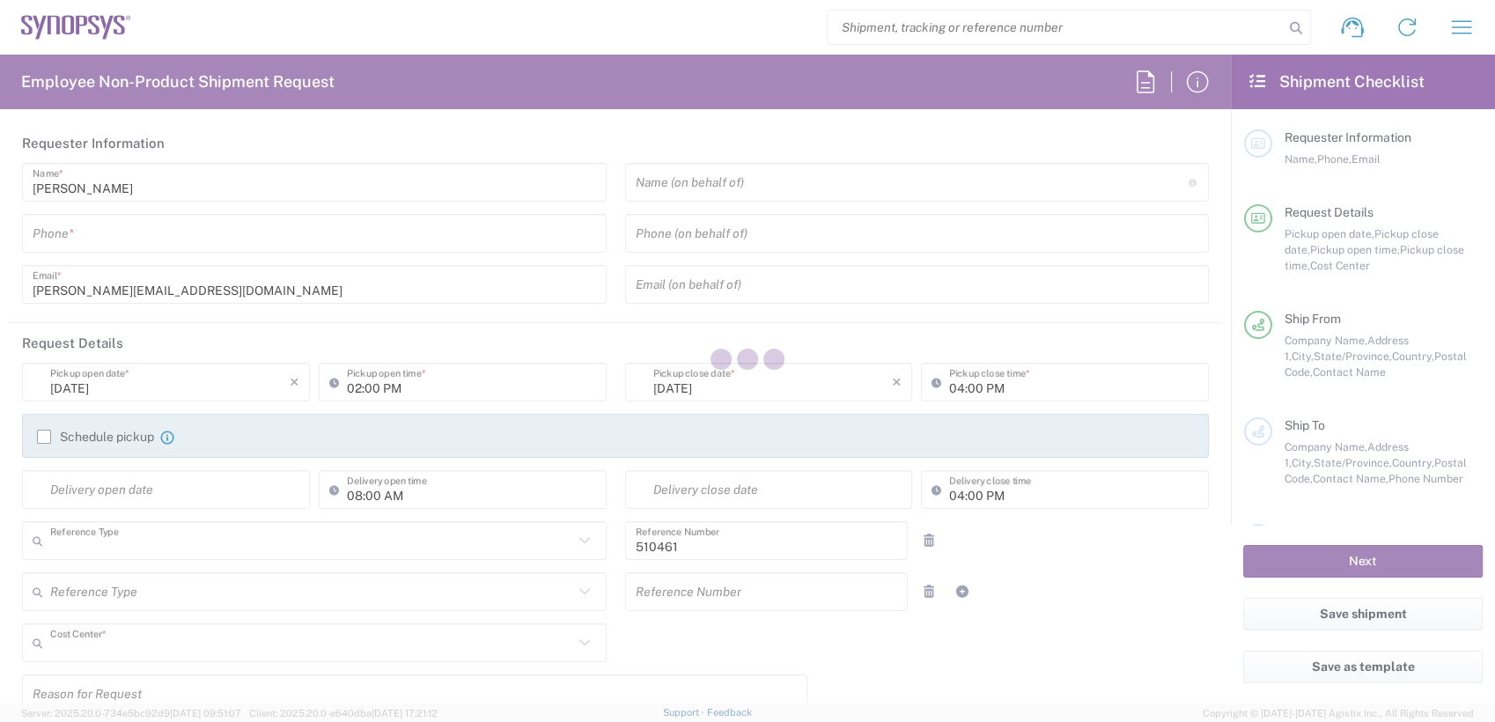
type input "Department"
type input "CA02, SG, MSIP2, R&D 510461"
type input "[GEOGRAPHIC_DATA]"
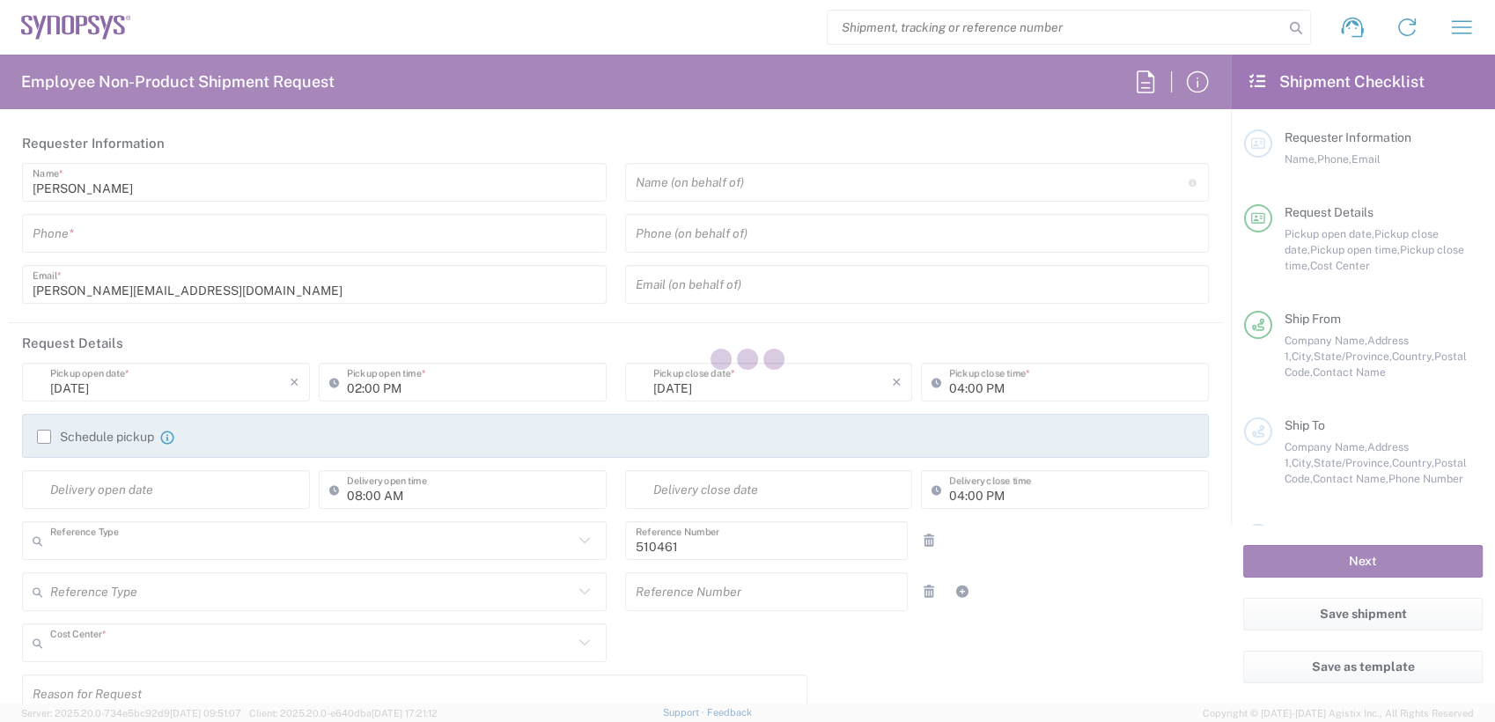
type input "Delivered at Place"
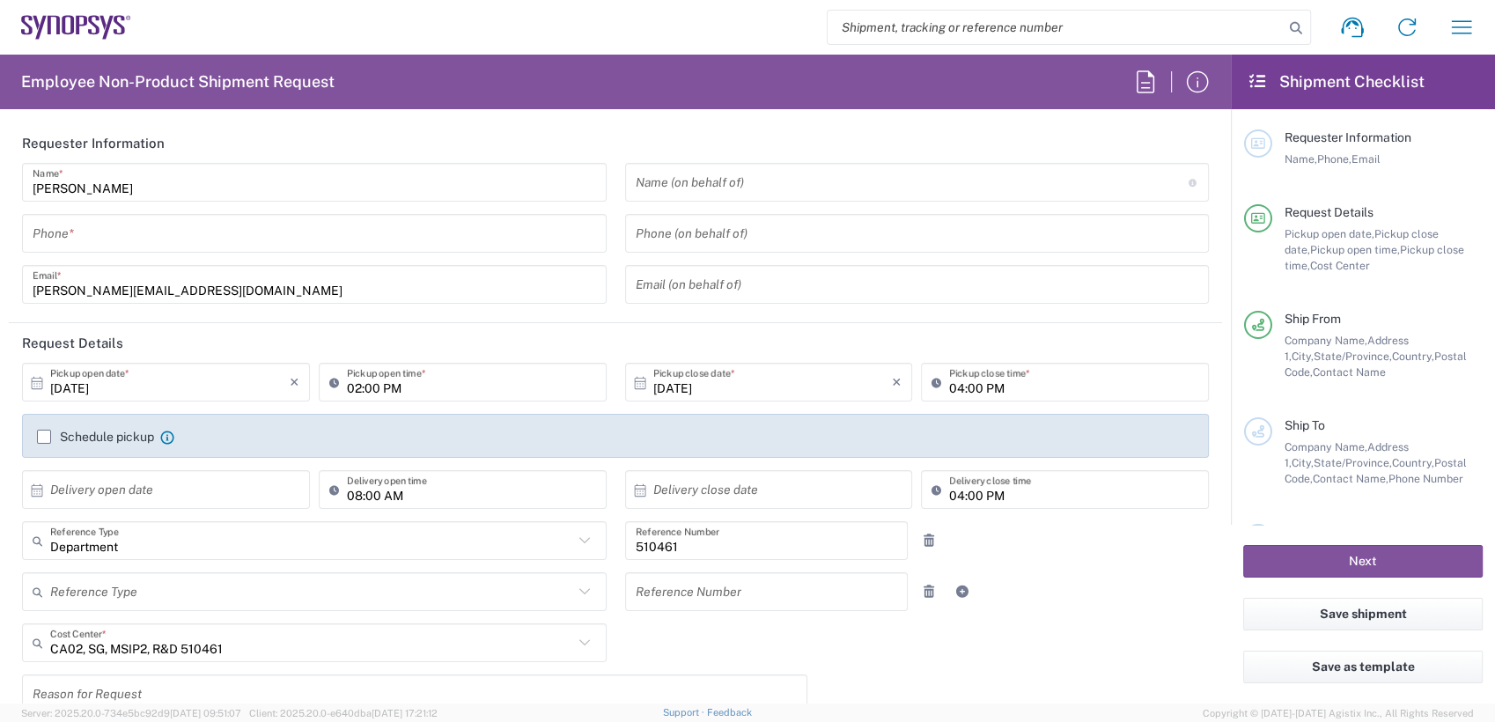
type input "Nepean CA09"
click at [1471, 33] on icon "button" at bounding box center [1462, 27] width 28 height 28
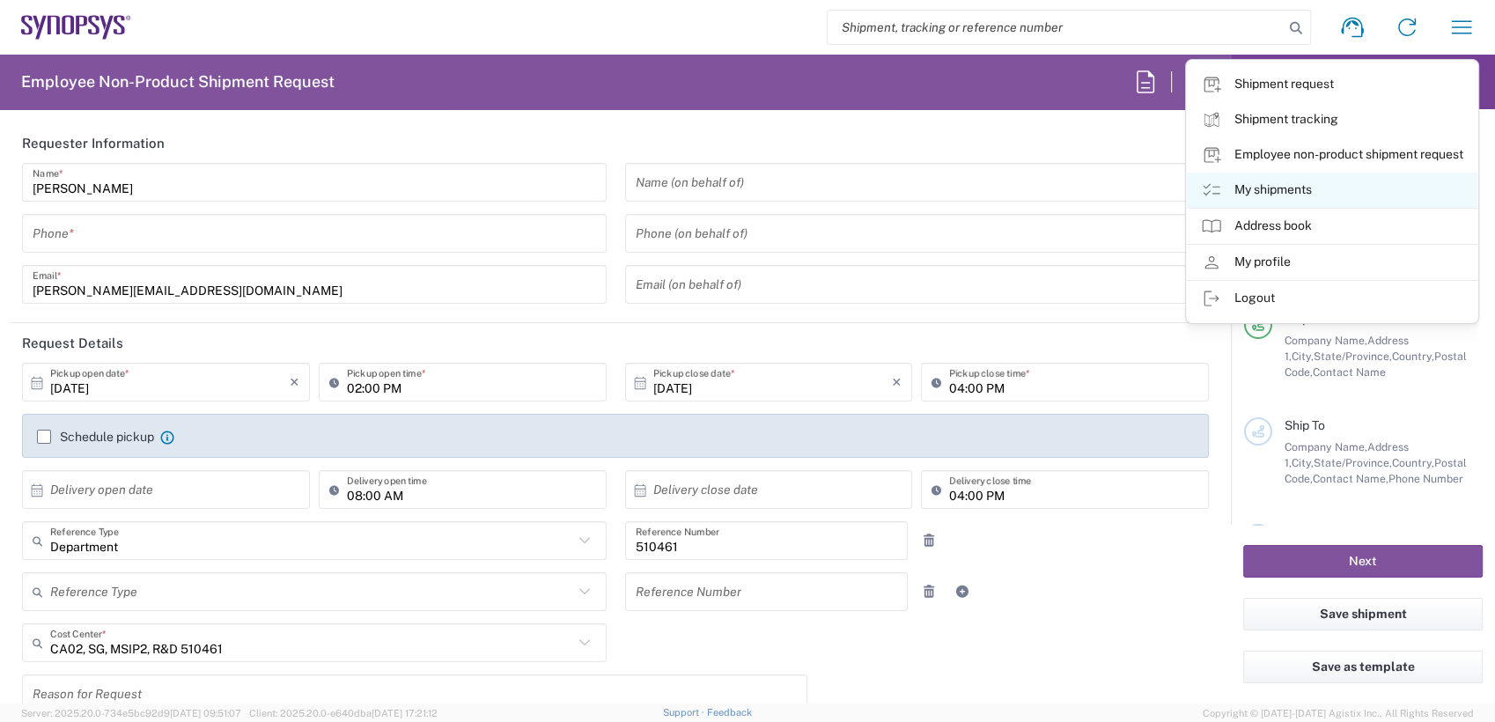
click at [1221, 181] on link "My shipments" at bounding box center [1332, 190] width 291 height 35
